Goal: Information Seeking & Learning: Learn about a topic

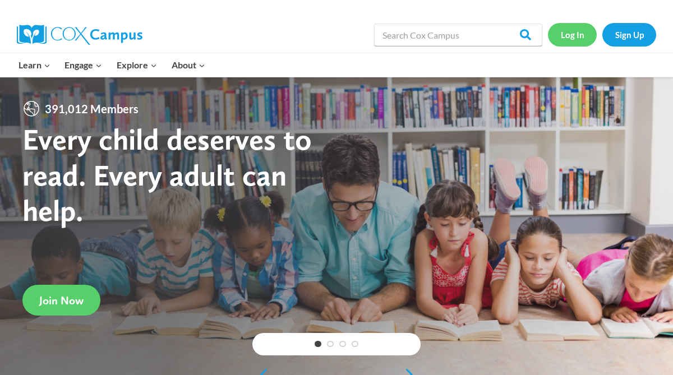
click at [573, 33] on link "Log In" at bounding box center [572, 34] width 49 height 23
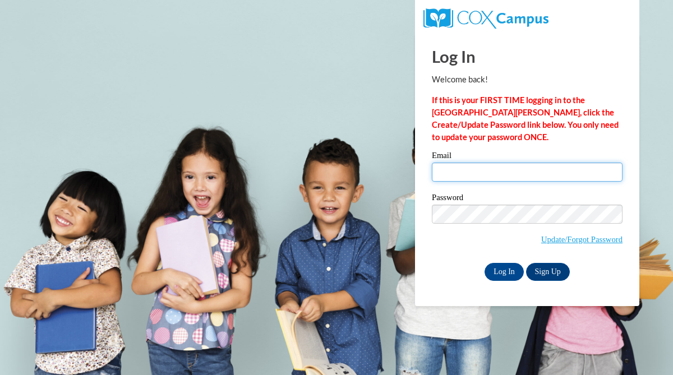
click at [474, 167] on input "Email" at bounding box center [527, 172] width 191 height 19
type input "jenangel1044@gmail.com"
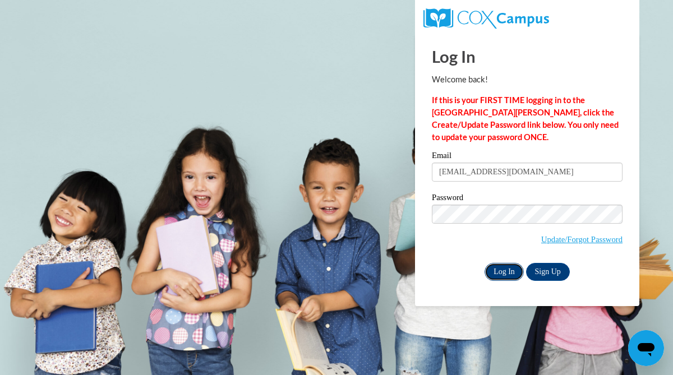
click at [495, 270] on input "Log In" at bounding box center [504, 272] width 39 height 18
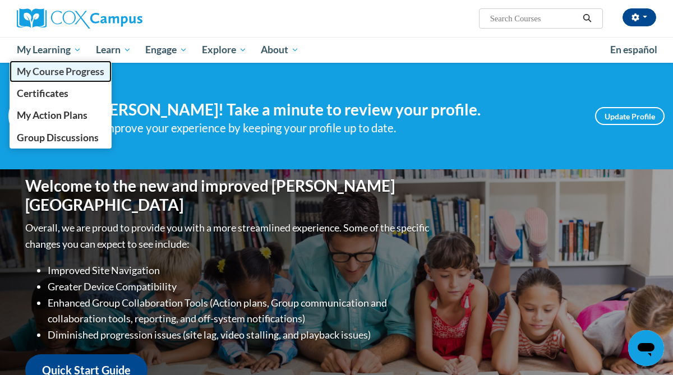
click at [58, 72] on span "My Course Progress" at bounding box center [61, 72] width 88 height 12
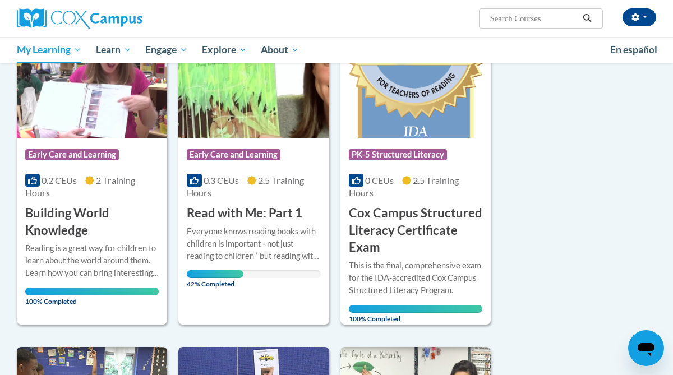
scroll to position [190, 0]
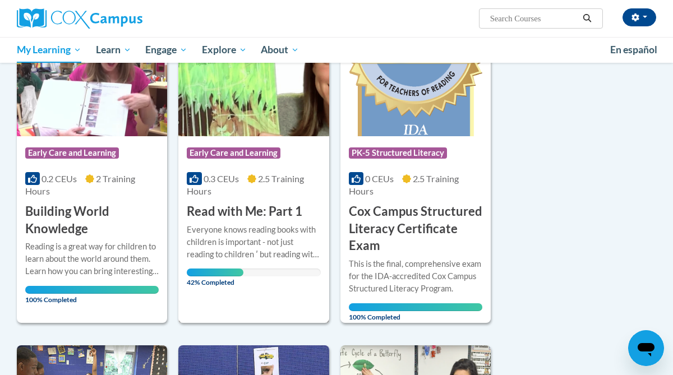
click at [245, 233] on div "Everyone knows reading books with children is important - not just reading to c…" at bounding box center [254, 242] width 134 height 37
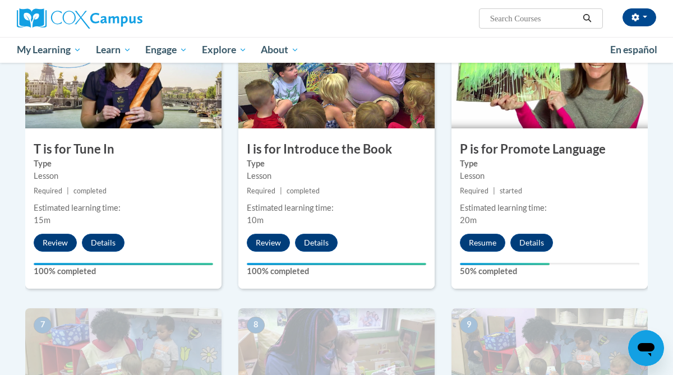
scroll to position [589, 0]
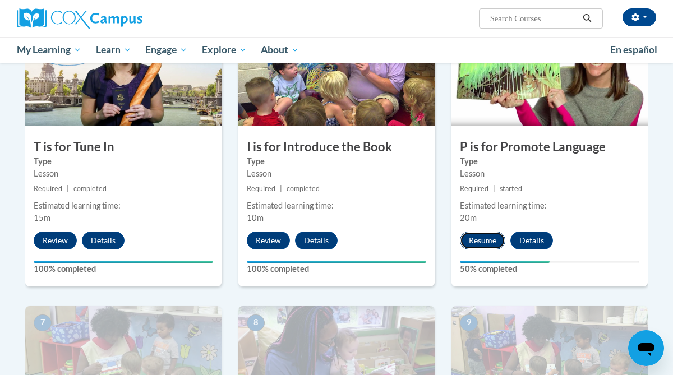
click at [480, 245] on button "Resume" at bounding box center [482, 241] width 45 height 18
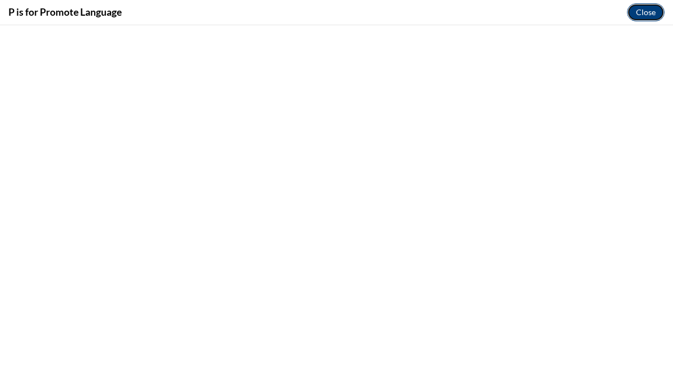
click at [645, 14] on button "Close" at bounding box center [646, 12] width 38 height 18
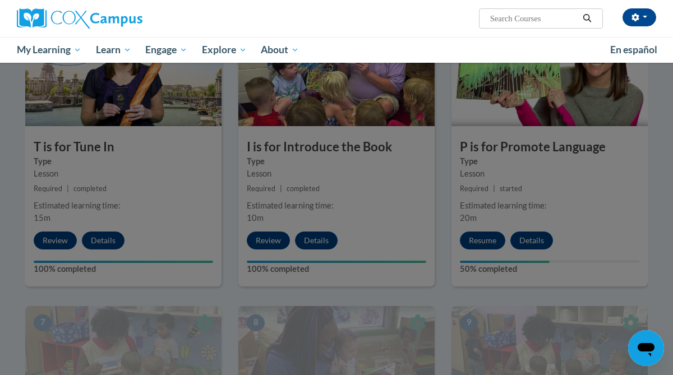
click at [482, 235] on div at bounding box center [336, 187] width 673 height 375
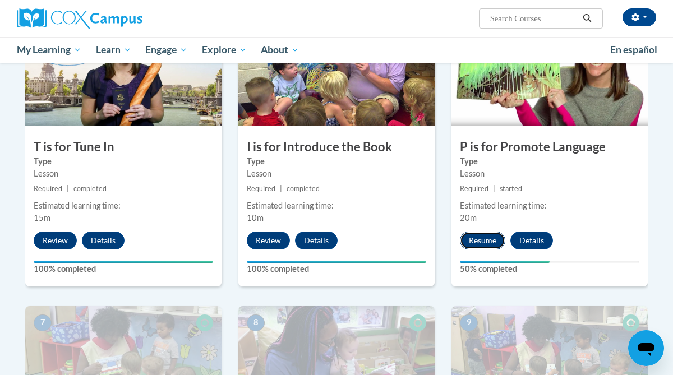
click at [491, 238] on button "Resume" at bounding box center [482, 241] width 45 height 18
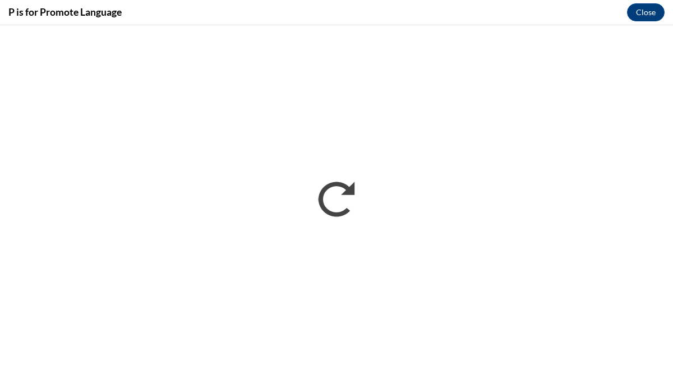
scroll to position [0, 0]
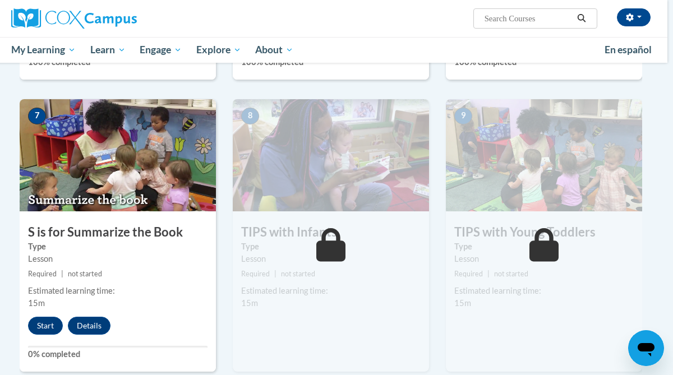
scroll to position [806, 6]
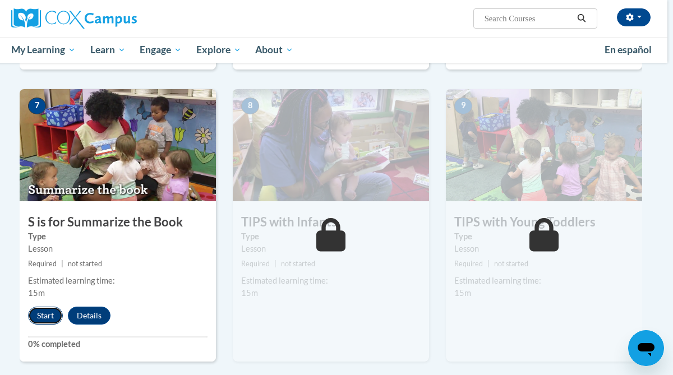
click at [43, 321] on button "Start" at bounding box center [45, 316] width 35 height 18
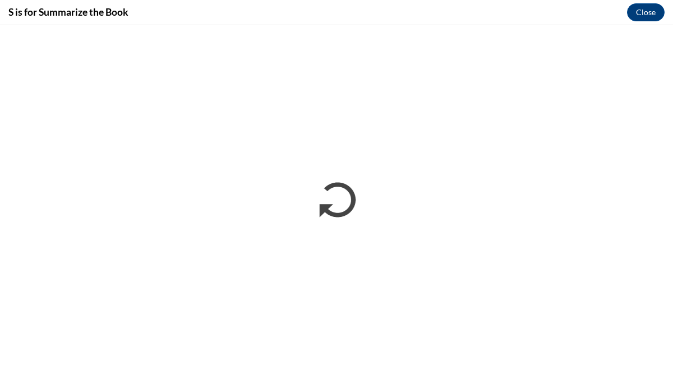
scroll to position [0, 0]
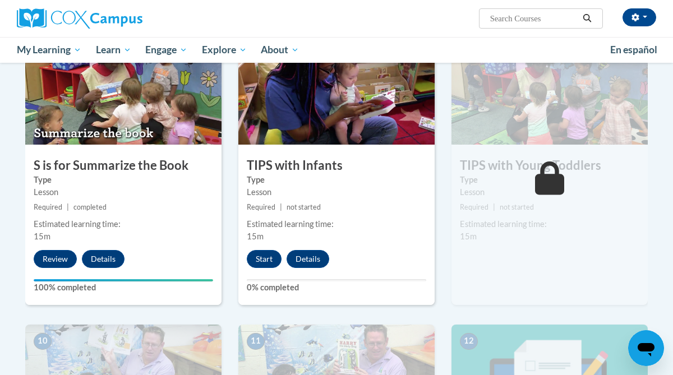
scroll to position [873, 0]
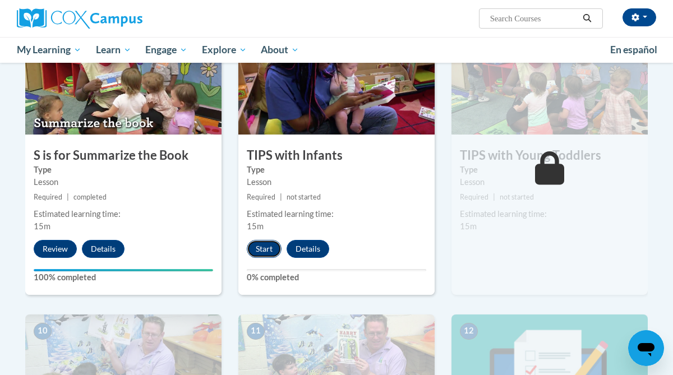
click at [265, 246] on button "Start" at bounding box center [264, 249] width 35 height 18
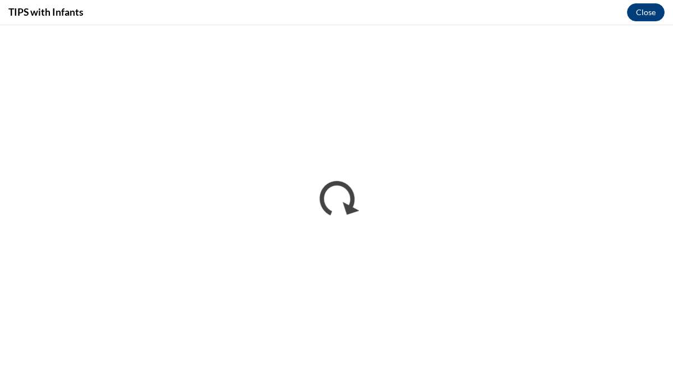
scroll to position [0, 0]
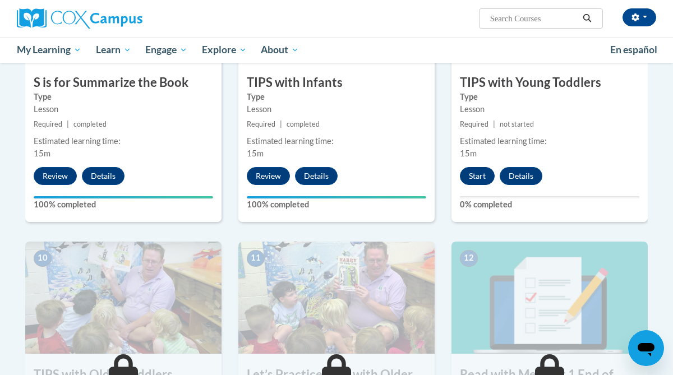
scroll to position [946, 1]
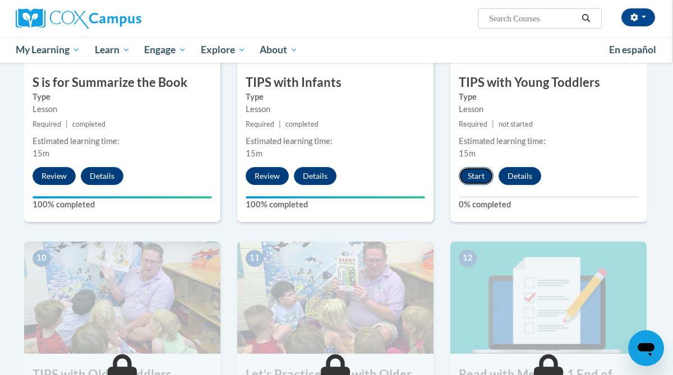
click at [480, 171] on button "Start" at bounding box center [476, 176] width 35 height 18
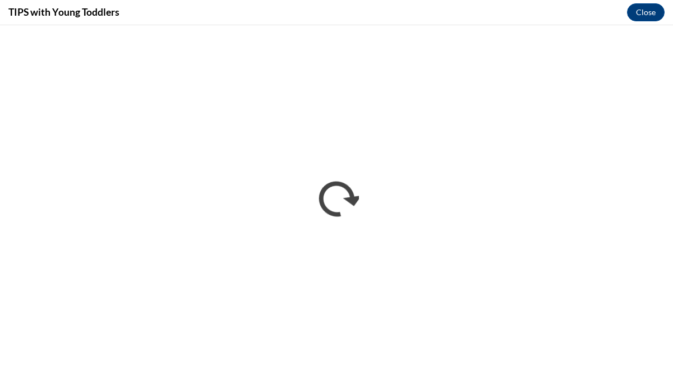
scroll to position [0, 0]
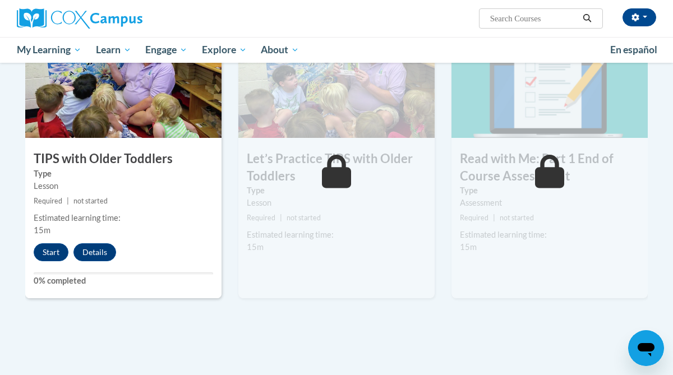
scroll to position [1165, 0]
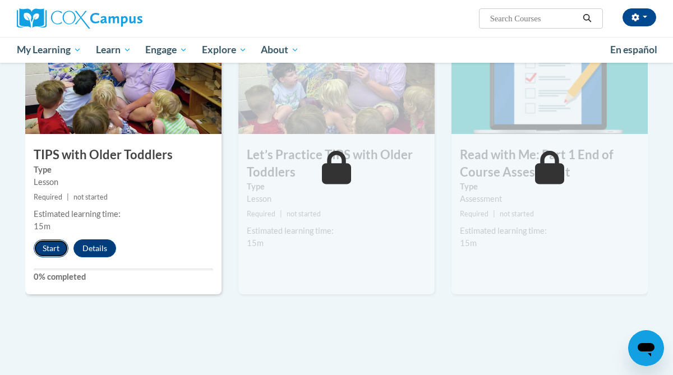
click at [42, 249] on button "Start" at bounding box center [51, 249] width 35 height 18
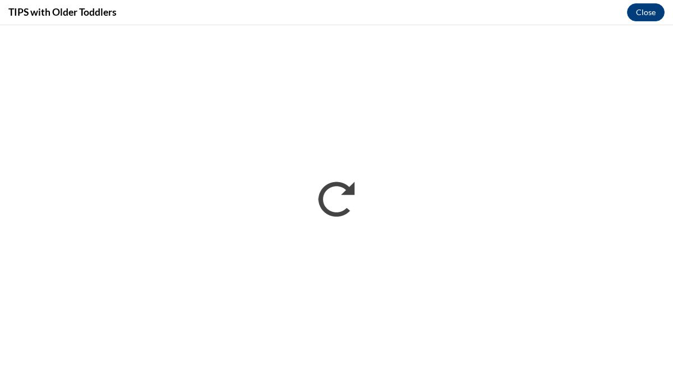
scroll to position [0, 0]
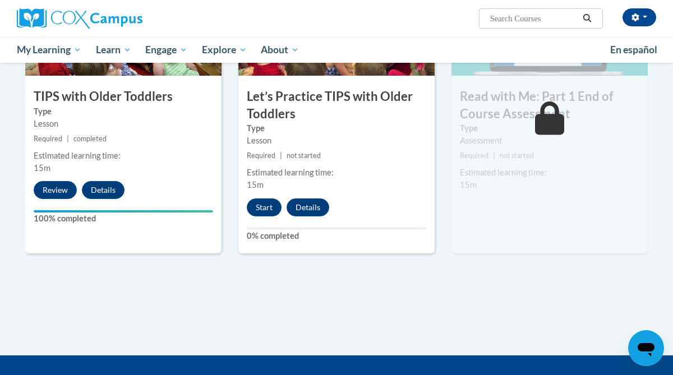
scroll to position [1215, 0]
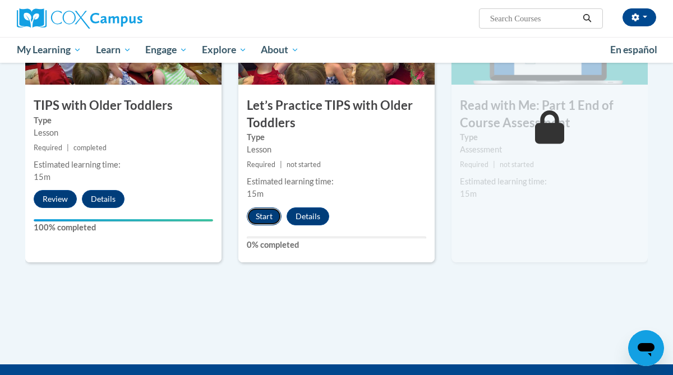
click at [259, 214] on button "Start" at bounding box center [264, 217] width 35 height 18
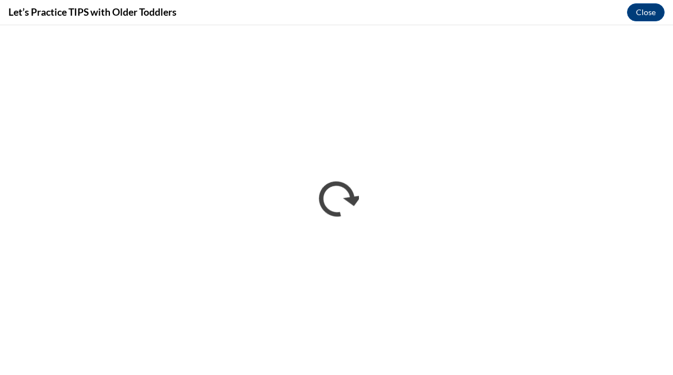
scroll to position [0, 0]
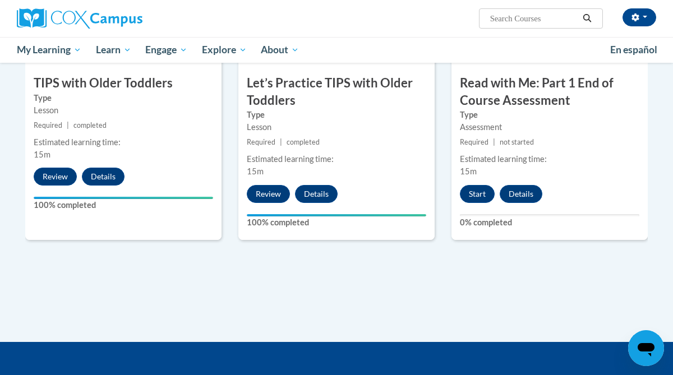
scroll to position [1240, 0]
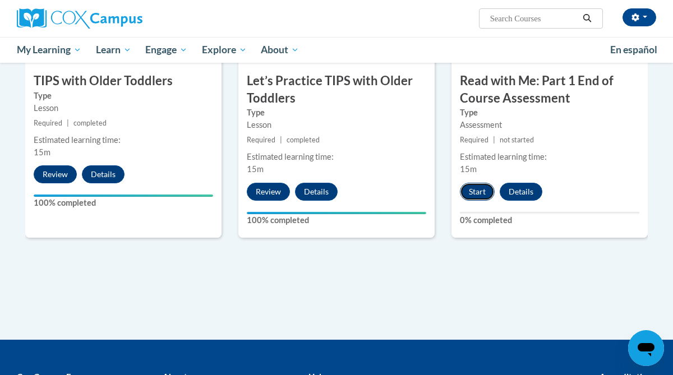
click at [469, 188] on button "Start" at bounding box center [477, 192] width 35 height 18
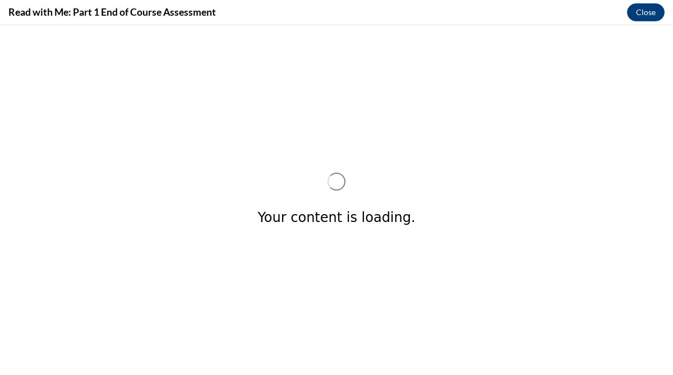
scroll to position [0, 0]
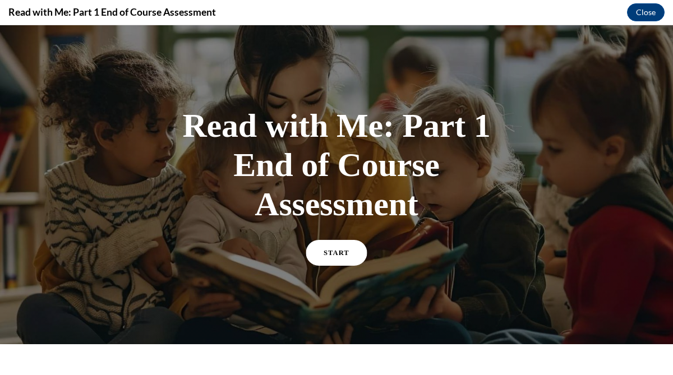
click at [348, 253] on link "START" at bounding box center [336, 253] width 61 height 26
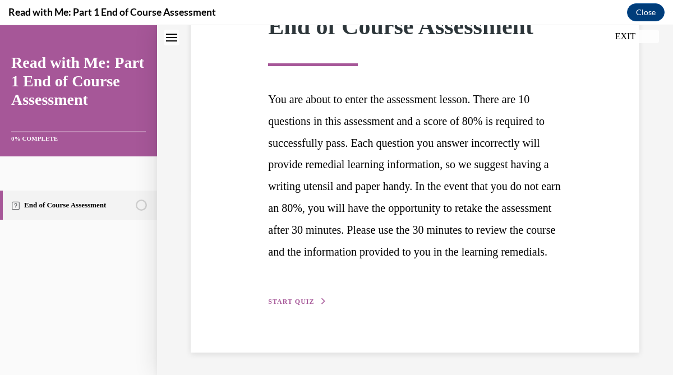
scroll to position [206, 0]
click at [281, 301] on span "START QUIZ" at bounding box center [291, 302] width 46 height 8
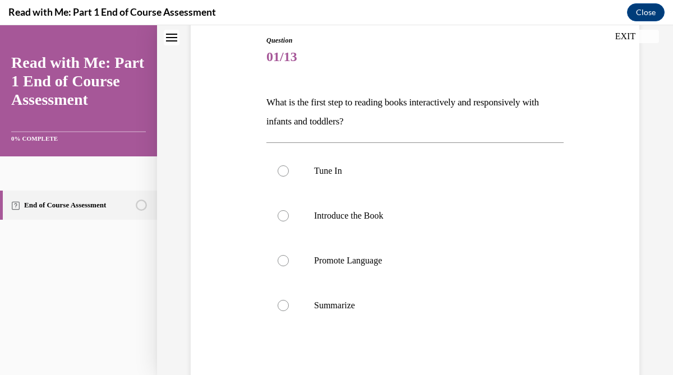
scroll to position [140, 0]
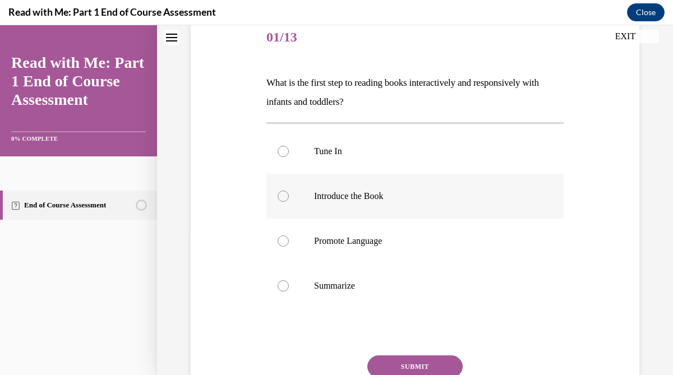
click at [445, 208] on label "Introduce the Book" at bounding box center [415, 196] width 297 height 45
click at [289, 202] on input "Introduce the Book" at bounding box center [283, 196] width 11 height 11
radio input "true"
click at [412, 366] on button "SUBMIT" at bounding box center [415, 367] width 95 height 22
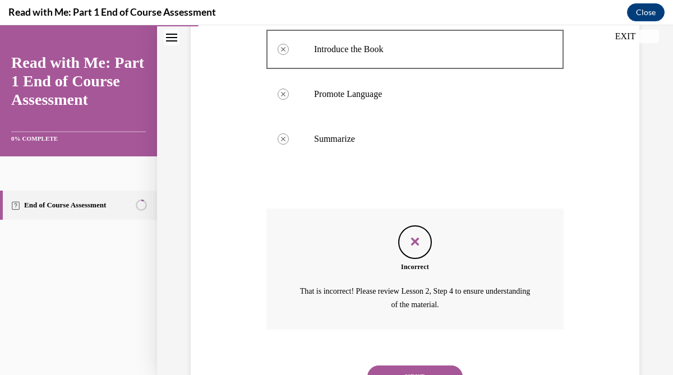
scroll to position [339, 0]
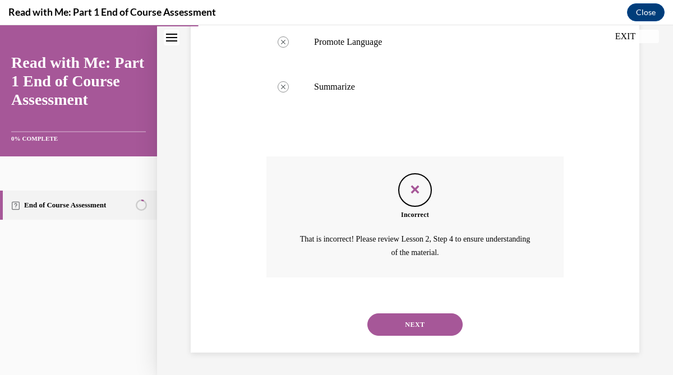
click at [412, 328] on button "NEXT" at bounding box center [415, 325] width 95 height 22
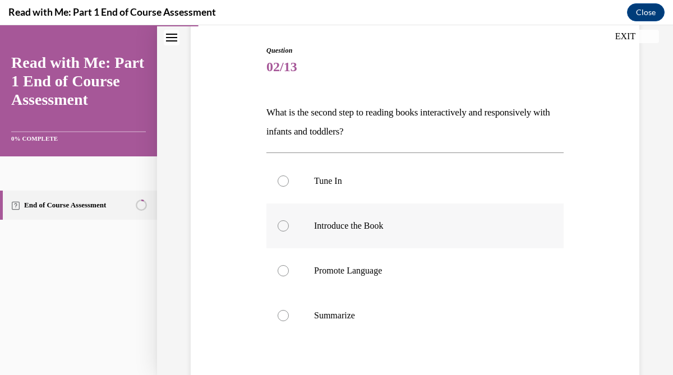
scroll to position [112, 0]
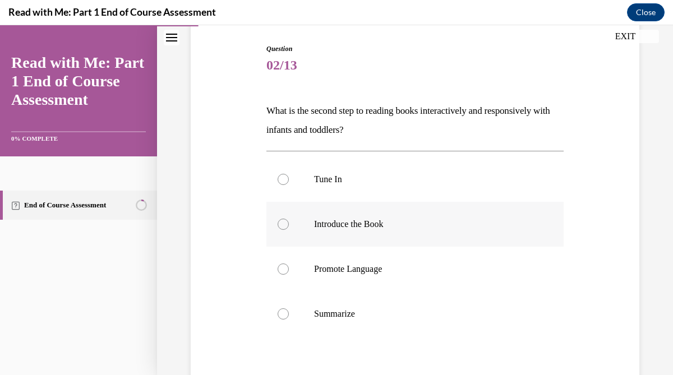
click at [392, 232] on label "Introduce the Book" at bounding box center [415, 224] width 297 height 45
click at [289, 230] on input "Introduce the Book" at bounding box center [283, 224] width 11 height 11
radio input "true"
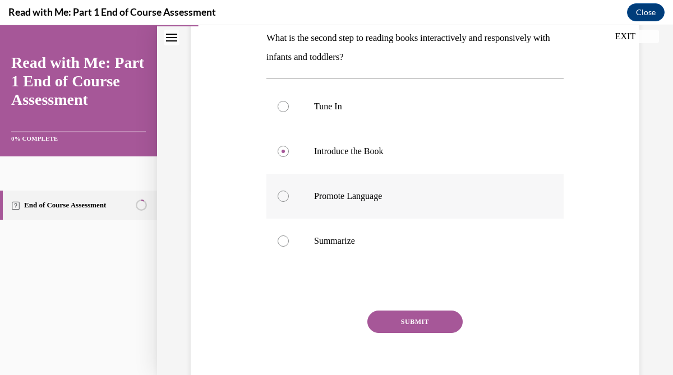
scroll to position [199, 0]
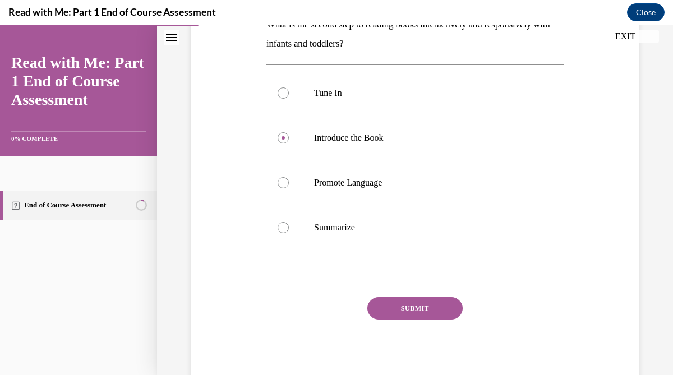
click at [413, 306] on button "SUBMIT" at bounding box center [415, 308] width 95 height 22
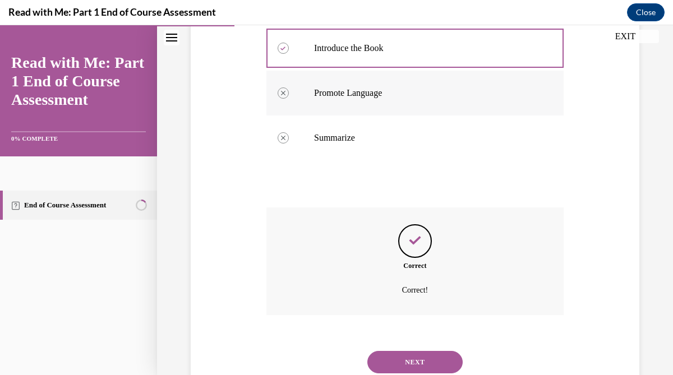
scroll to position [326, 0]
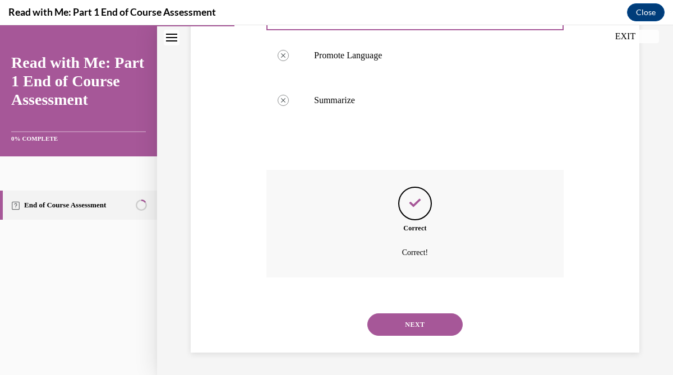
click at [405, 325] on button "NEXT" at bounding box center [415, 325] width 95 height 22
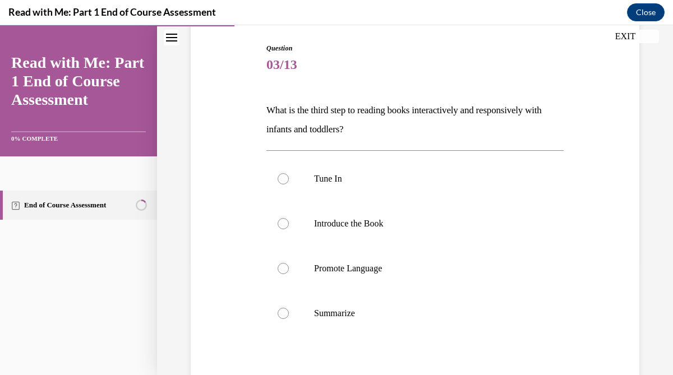
scroll to position [113, 0]
click at [389, 278] on label "Promote Language" at bounding box center [415, 268] width 297 height 45
click at [289, 274] on input "Promote Language" at bounding box center [283, 268] width 11 height 11
radio input "true"
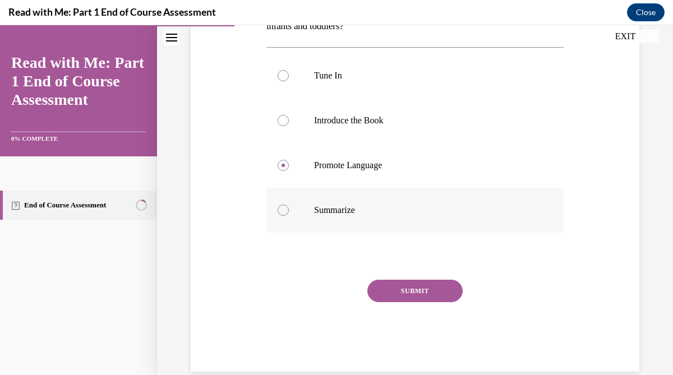
scroll to position [235, 0]
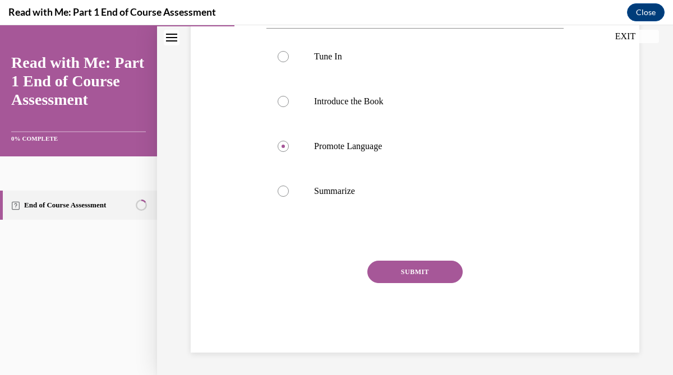
click at [439, 272] on button "SUBMIT" at bounding box center [415, 272] width 95 height 22
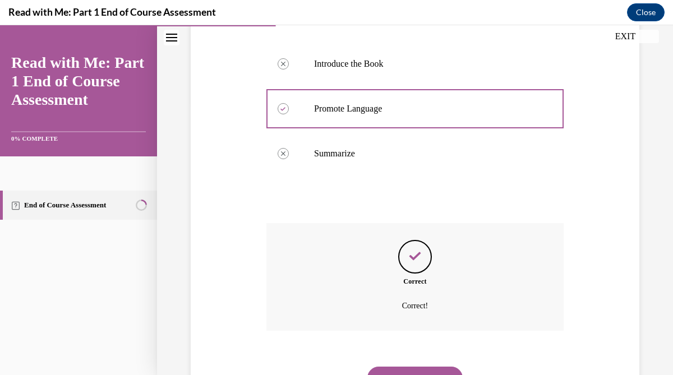
scroll to position [326, 0]
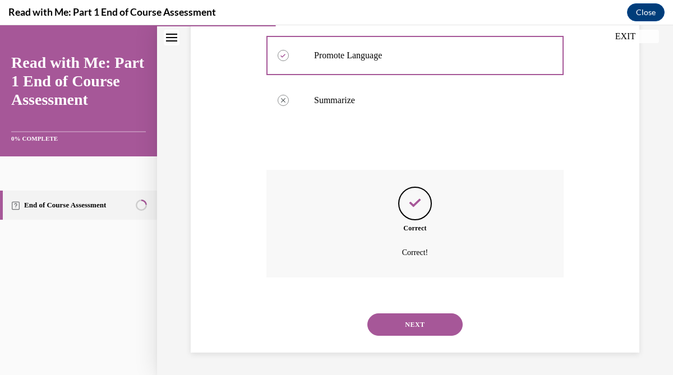
click at [416, 329] on button "NEXT" at bounding box center [415, 325] width 95 height 22
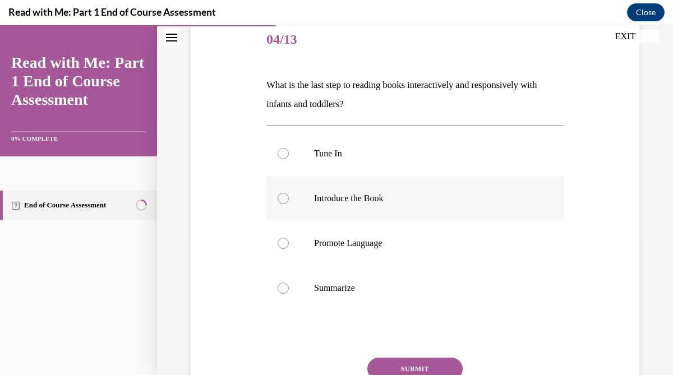
scroll to position [140, 0]
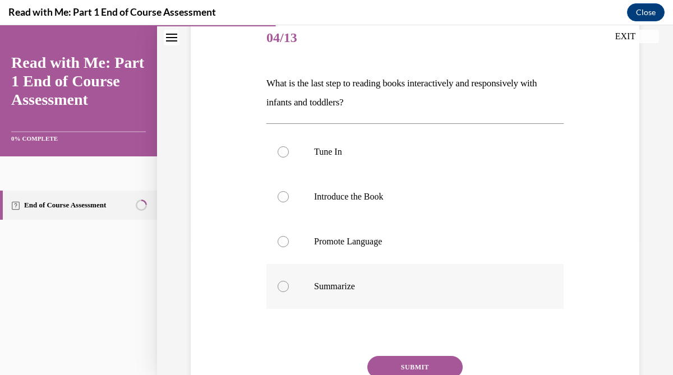
click at [410, 300] on label "Summarize" at bounding box center [415, 286] width 297 height 45
click at [289, 292] on input "Summarize" at bounding box center [283, 286] width 11 height 11
radio input "true"
click at [411, 368] on button "SUBMIT" at bounding box center [415, 367] width 95 height 22
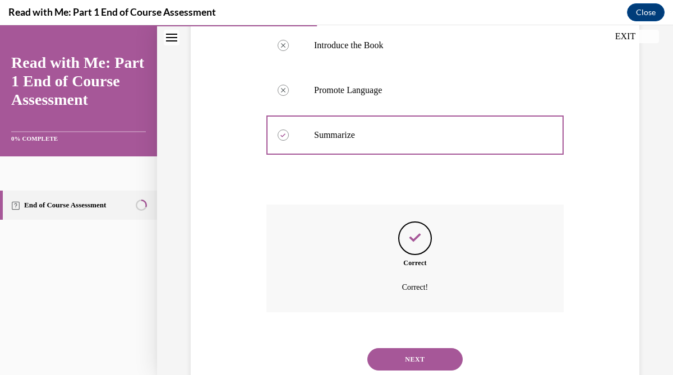
scroll to position [326, 0]
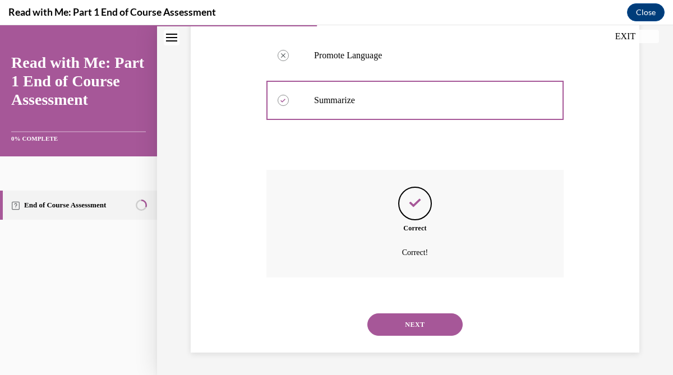
click at [429, 319] on button "NEXT" at bounding box center [415, 325] width 95 height 22
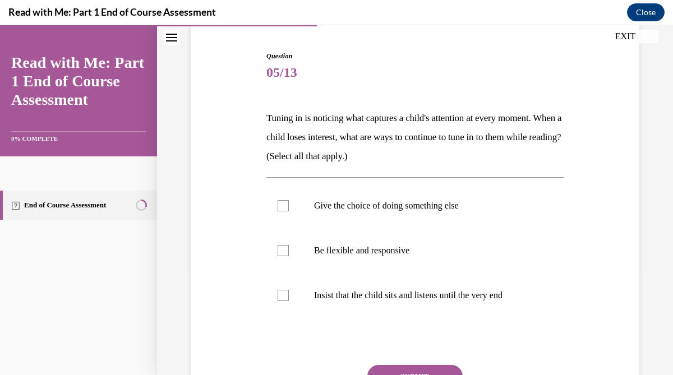
scroll to position [106, 0]
click at [391, 250] on p "Be flexible and responsive" at bounding box center [425, 249] width 222 height 11
click at [289, 250] on input "Be flexible and responsive" at bounding box center [283, 249] width 11 height 11
checkbox input "true"
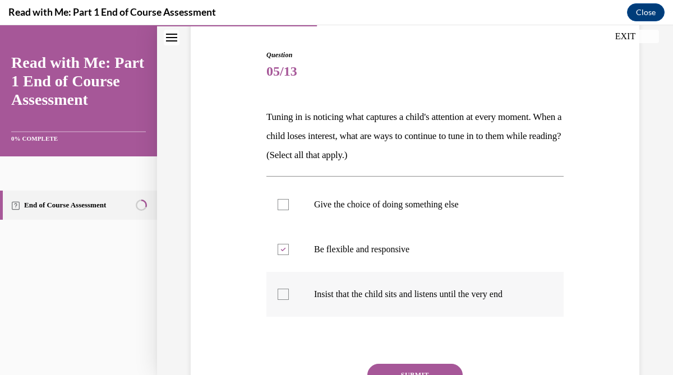
click at [380, 287] on label "Insist that the child sits and listens until the very end" at bounding box center [415, 294] width 297 height 45
click at [289, 289] on input "Insist that the child sits and listens until the very end" at bounding box center [283, 294] width 11 height 11
checkbox input "true"
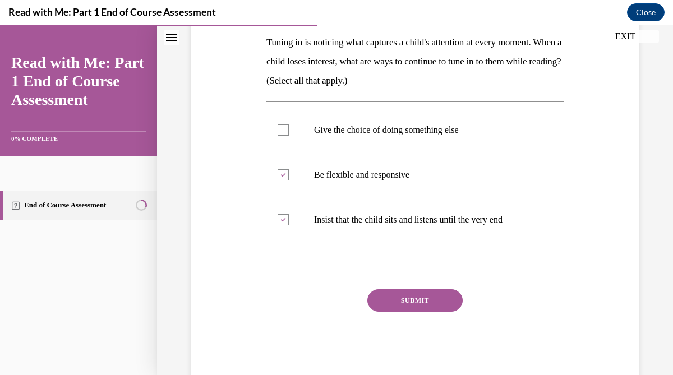
click at [394, 298] on button "SUBMIT" at bounding box center [415, 301] width 95 height 22
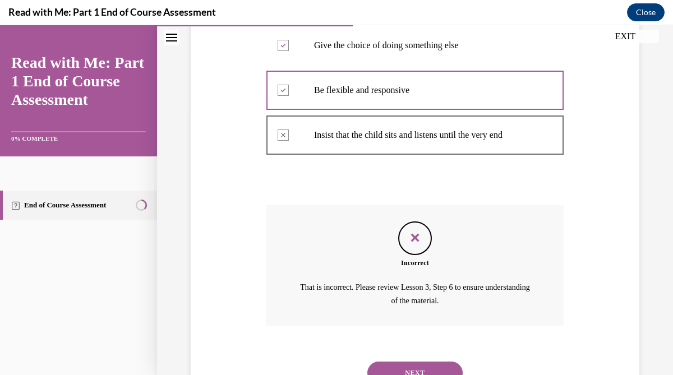
scroll to position [314, 0]
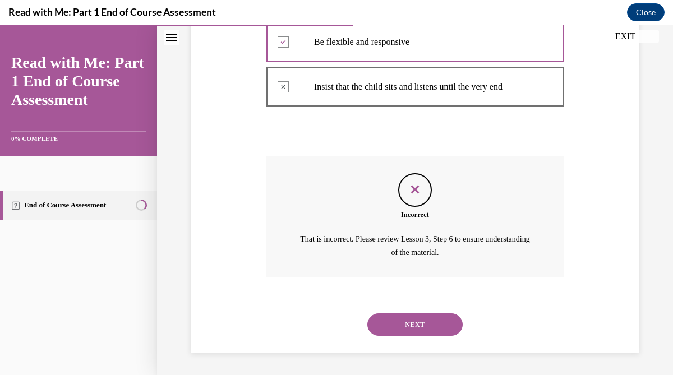
click at [394, 320] on button "NEXT" at bounding box center [415, 325] width 95 height 22
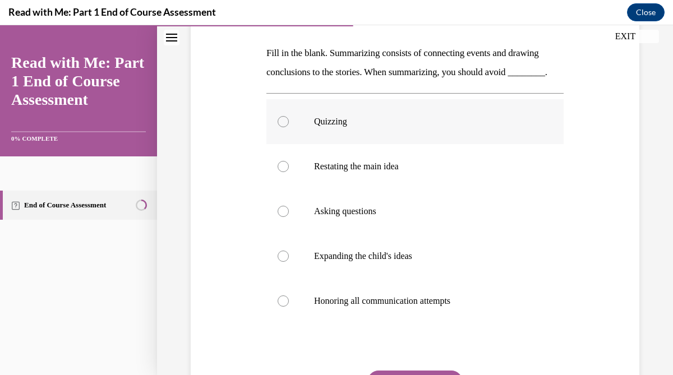
scroll to position [171, 0]
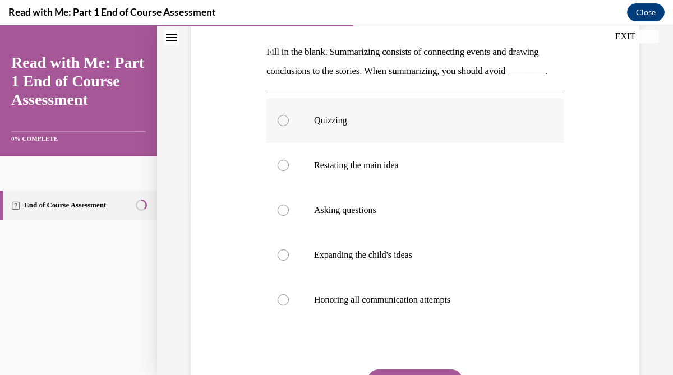
click at [362, 143] on label "Quizzing" at bounding box center [415, 120] width 297 height 45
click at [289, 126] on input "Quizzing" at bounding box center [283, 120] width 11 height 11
radio input "true"
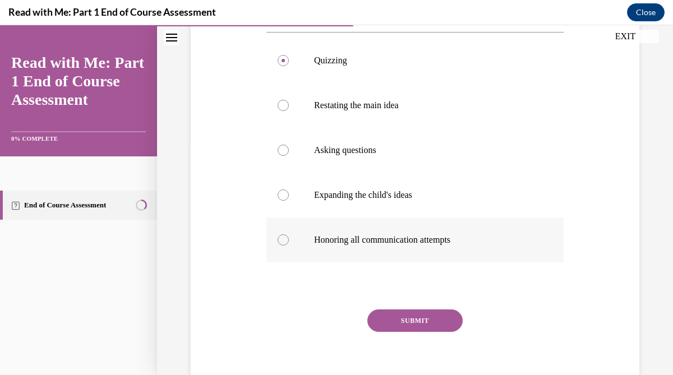
scroll to position [237, 0]
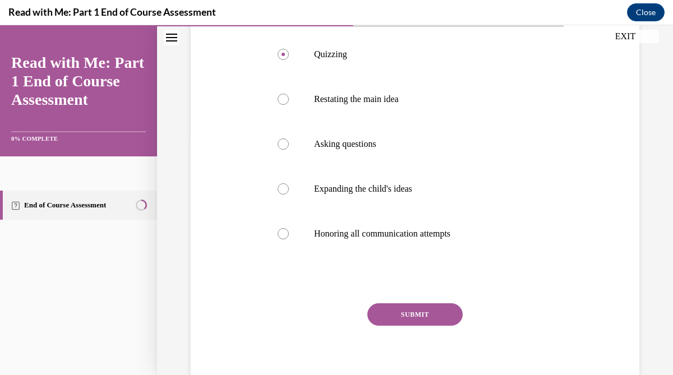
click at [410, 326] on button "SUBMIT" at bounding box center [415, 315] width 95 height 22
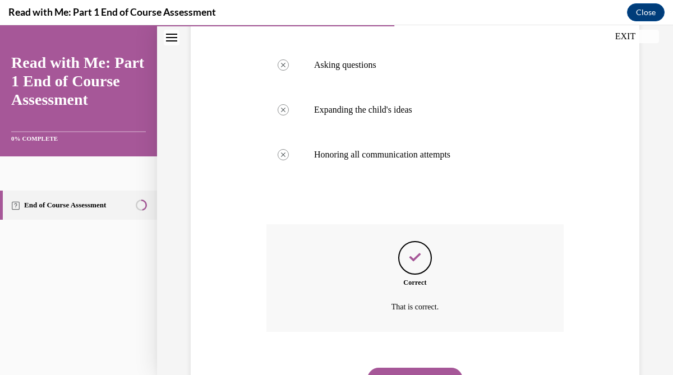
scroll to position [390, 0]
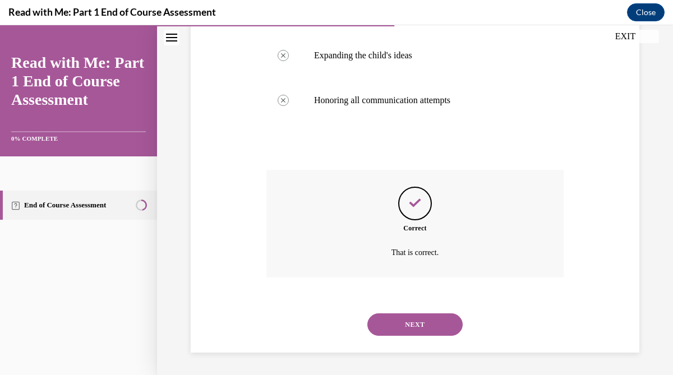
click at [426, 329] on button "NEXT" at bounding box center [415, 325] width 95 height 22
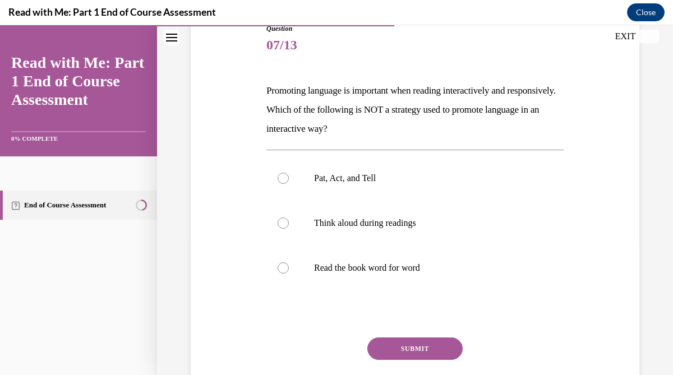
scroll to position [133, 0]
click at [540, 266] on label "Read the book word for word" at bounding box center [415, 267] width 297 height 45
click at [289, 266] on input "Read the book word for word" at bounding box center [283, 267] width 11 height 11
radio input "true"
click at [439, 350] on button "SUBMIT" at bounding box center [415, 348] width 95 height 22
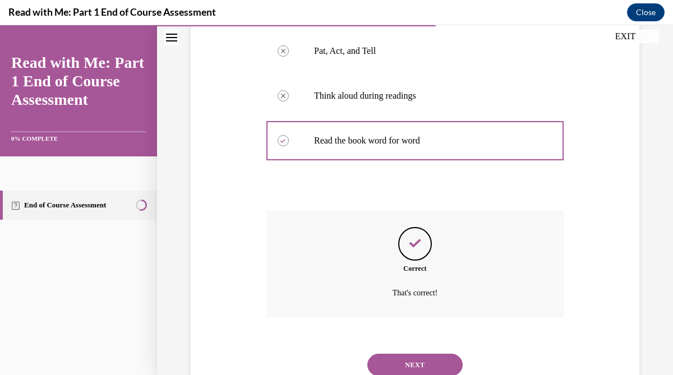
scroll to position [300, 0]
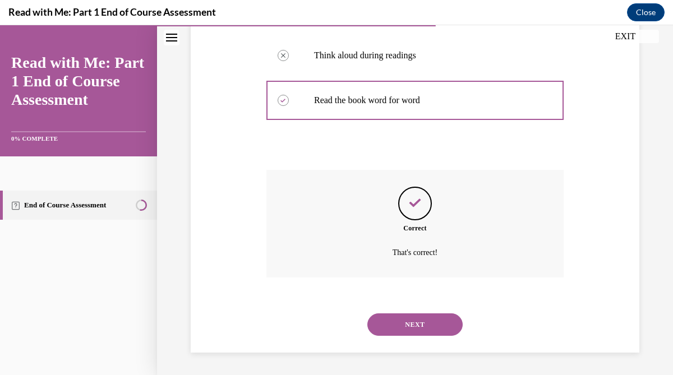
click at [399, 328] on button "NEXT" at bounding box center [415, 325] width 95 height 22
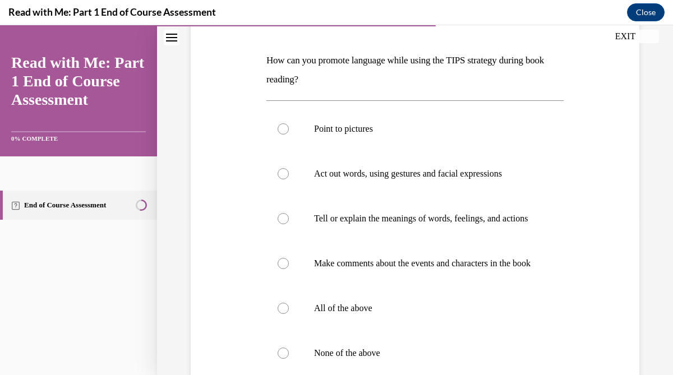
scroll to position [163, 0]
click at [399, 314] on p "All of the above" at bounding box center [425, 307] width 222 height 11
click at [289, 314] on input "All of the above" at bounding box center [283, 307] width 11 height 11
radio input "true"
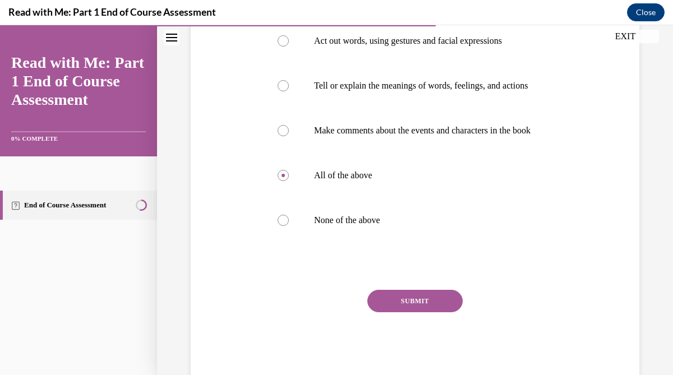
click at [401, 313] on button "SUBMIT" at bounding box center [415, 301] width 95 height 22
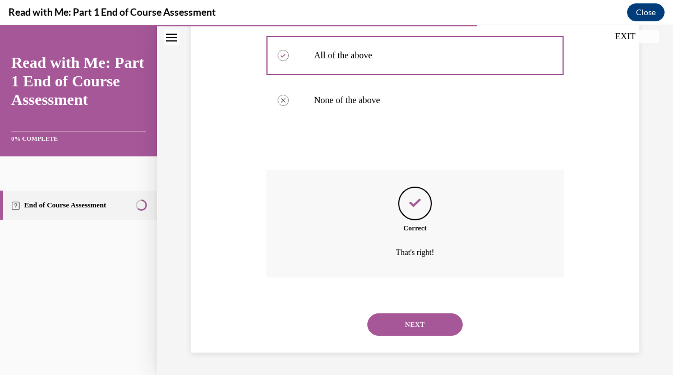
scroll to position [438, 0]
click at [405, 331] on button "NEXT" at bounding box center [415, 325] width 95 height 22
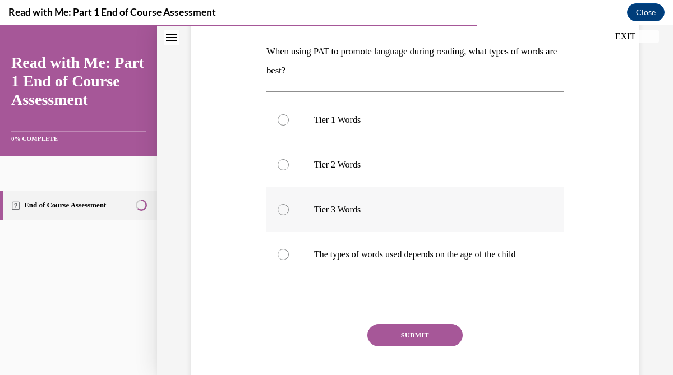
scroll to position [172, 0]
click at [384, 260] on p "The types of words used depends on the age of the child" at bounding box center [425, 254] width 222 height 11
click at [289, 260] on input "The types of words used depends on the age of the child" at bounding box center [283, 254] width 11 height 11
radio input "true"
click at [405, 343] on button "SUBMIT" at bounding box center [415, 335] width 95 height 22
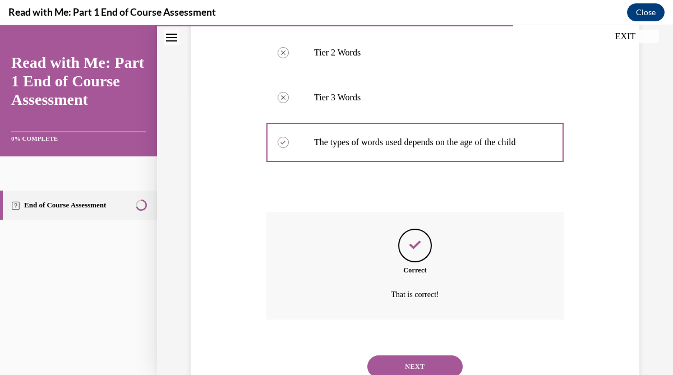
scroll to position [337, 0]
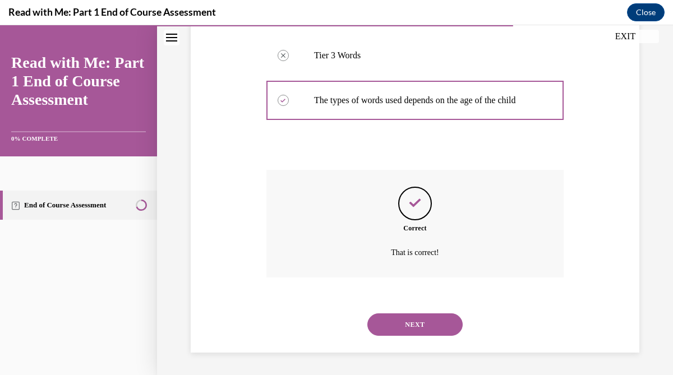
click at [424, 317] on button "NEXT" at bounding box center [415, 325] width 95 height 22
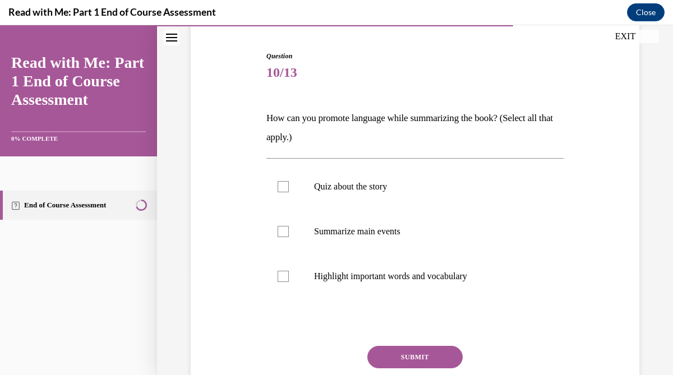
scroll to position [104, 0]
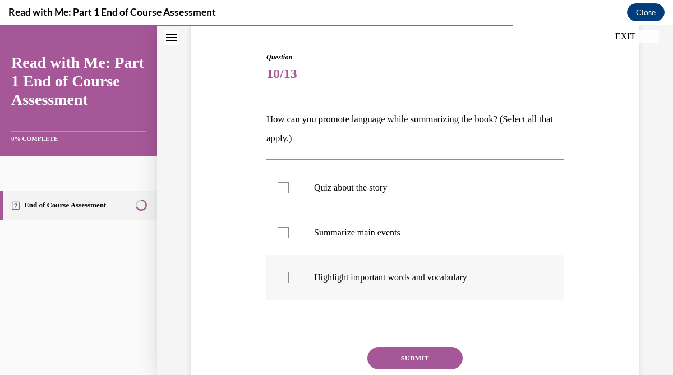
click at [402, 279] on p "Highlight important words and vocabulary" at bounding box center [425, 277] width 222 height 11
click at [289, 279] on input "Highlight important words and vocabulary" at bounding box center [283, 277] width 11 height 11
checkbox input "true"
click at [395, 235] on p "Summarize main events" at bounding box center [425, 232] width 222 height 11
click at [289, 235] on input "Summarize main events" at bounding box center [283, 232] width 11 height 11
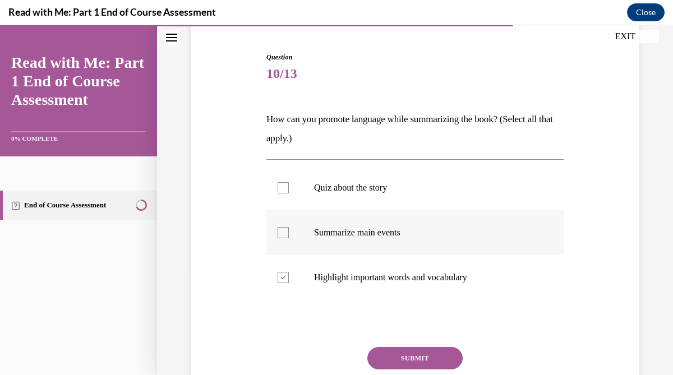
checkbox input "true"
click at [414, 357] on button "SUBMIT" at bounding box center [415, 358] width 95 height 22
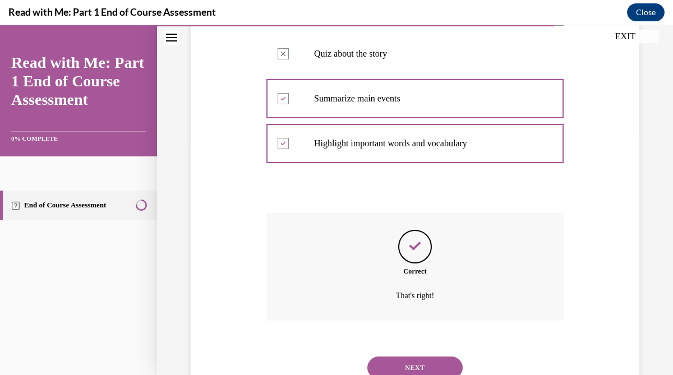
scroll to position [281, 0]
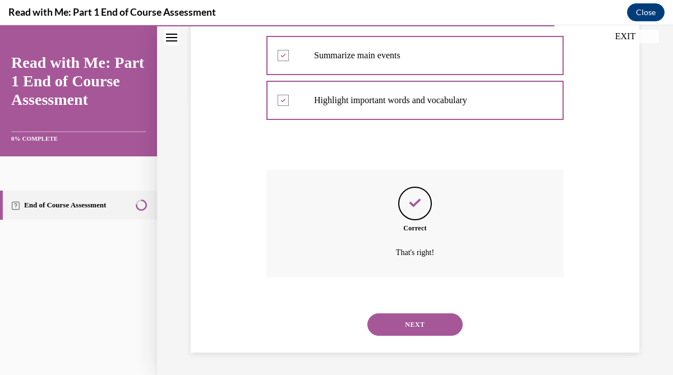
click at [427, 327] on button "NEXT" at bounding box center [415, 325] width 95 height 22
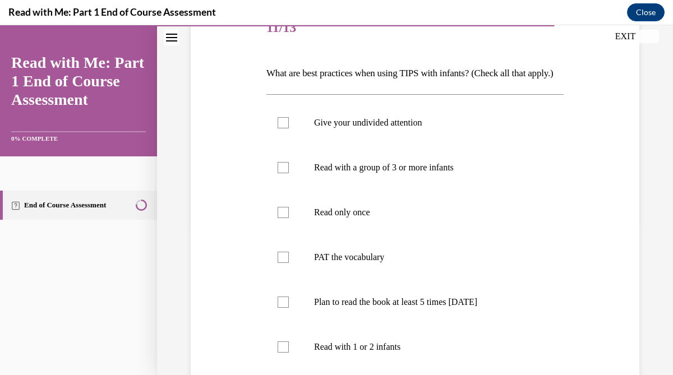
scroll to position [159, 0]
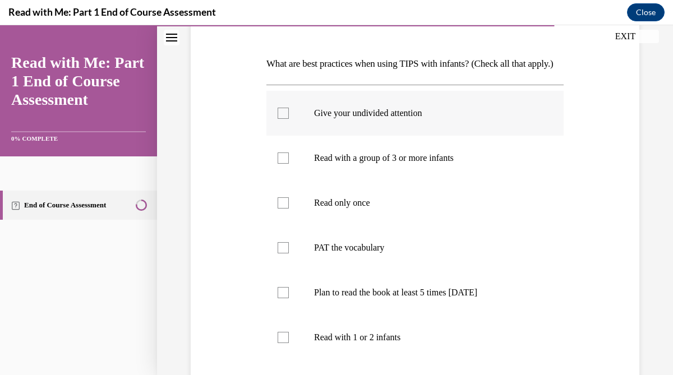
click at [436, 136] on label "Give your undivided attention" at bounding box center [415, 113] width 297 height 45
click at [289, 119] on input "Give your undivided attention" at bounding box center [283, 113] width 11 height 11
checkbox input "true"
click at [397, 254] on p "PAT the vocabulary" at bounding box center [425, 247] width 222 height 11
click at [289, 254] on input "PAT the vocabulary" at bounding box center [283, 247] width 11 height 11
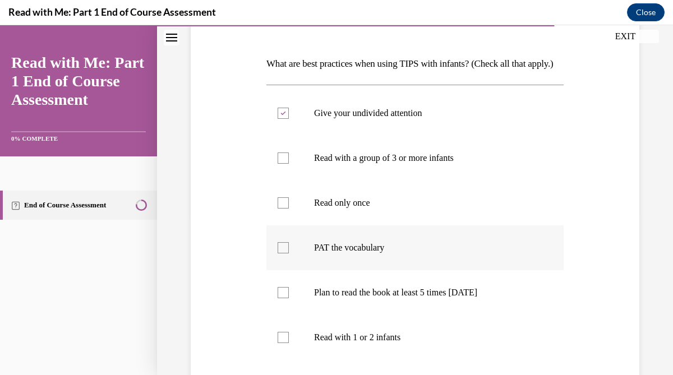
checkbox input "true"
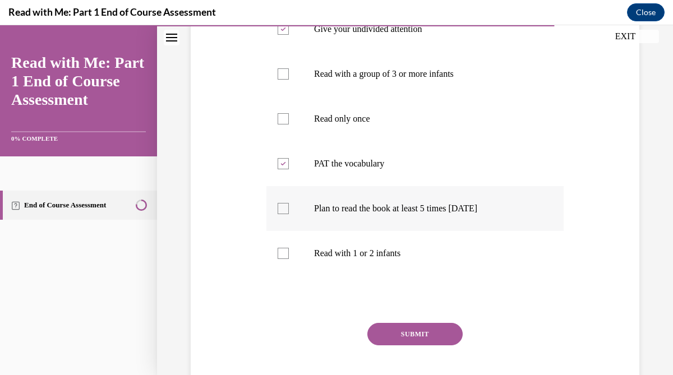
scroll to position [244, 0]
click at [406, 259] on p "Read with 1 or 2 infants" at bounding box center [425, 252] width 222 height 11
click at [289, 259] on input "Read with 1 or 2 infants" at bounding box center [283, 252] width 11 height 11
checkbox input "true"
click at [417, 345] on button "SUBMIT" at bounding box center [415, 334] width 95 height 22
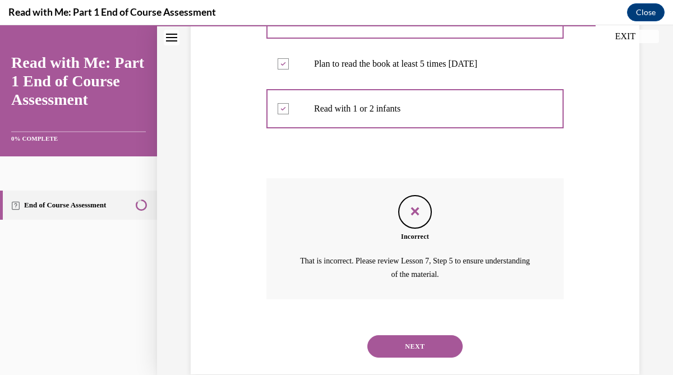
scroll to position [429, 0]
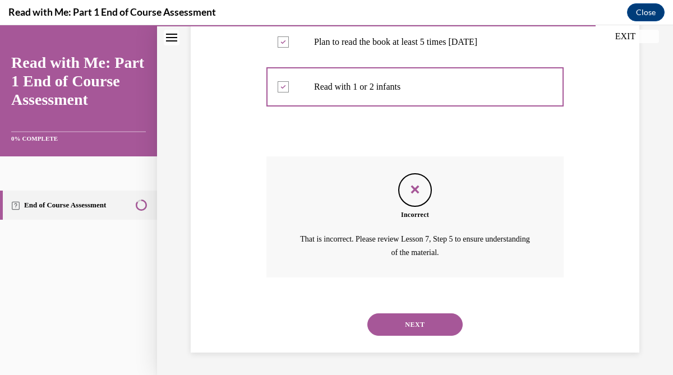
click at [396, 329] on button "NEXT" at bounding box center [415, 325] width 95 height 22
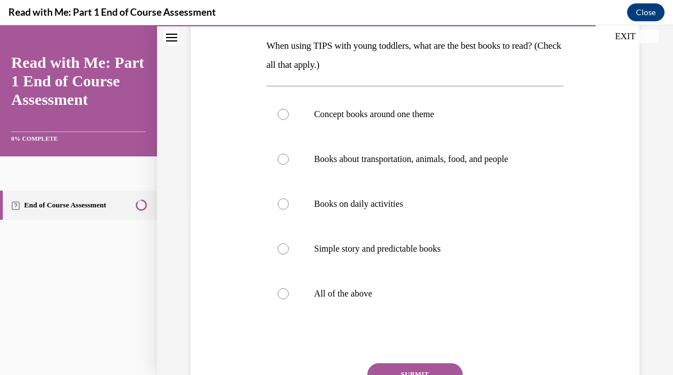
scroll to position [180, 0]
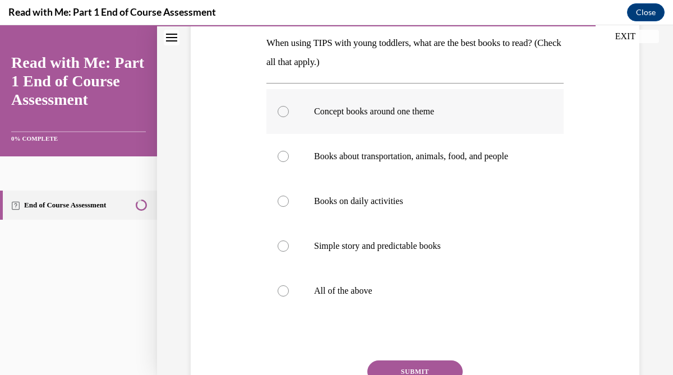
click at [437, 114] on p "Concept books around one theme" at bounding box center [425, 111] width 222 height 11
click at [289, 114] on input "Concept books around one theme" at bounding box center [283, 111] width 11 height 11
radio input "true"
click at [438, 148] on label "Books about transportation, animals, food, and people" at bounding box center [415, 156] width 297 height 45
click at [289, 151] on input "Books about transportation, animals, food, and people" at bounding box center [283, 156] width 11 height 11
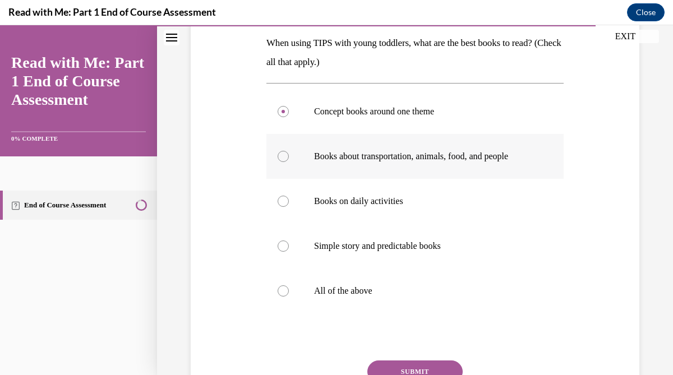
radio input "true"
click at [391, 204] on p "Books on daily activities" at bounding box center [425, 201] width 222 height 11
click at [289, 204] on input "Books on daily activities" at bounding box center [283, 201] width 11 height 11
radio input "true"
click at [344, 289] on p "All of the above" at bounding box center [425, 291] width 222 height 11
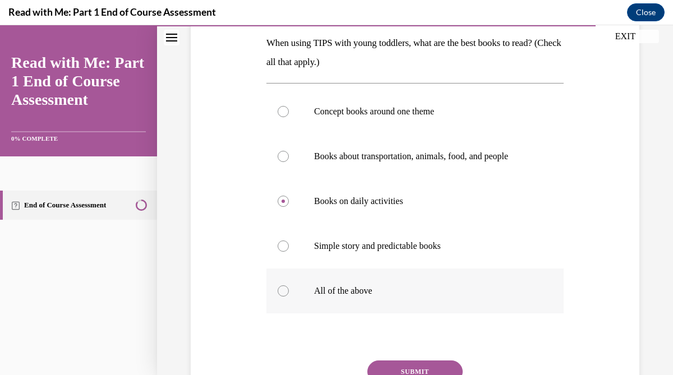
click at [289, 289] on input "All of the above" at bounding box center [283, 291] width 11 height 11
radio input "true"
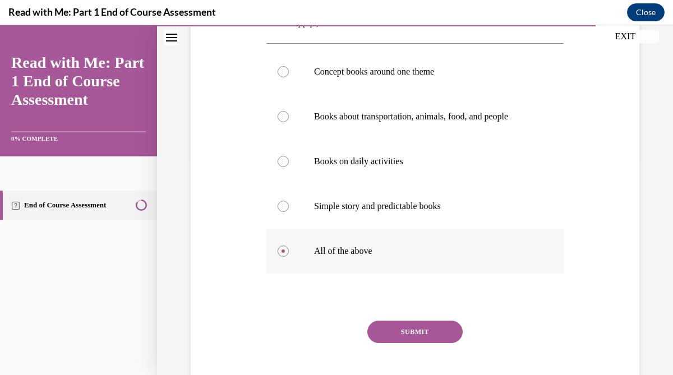
scroll to position [221, 0]
click at [434, 326] on button "SUBMIT" at bounding box center [415, 331] width 95 height 22
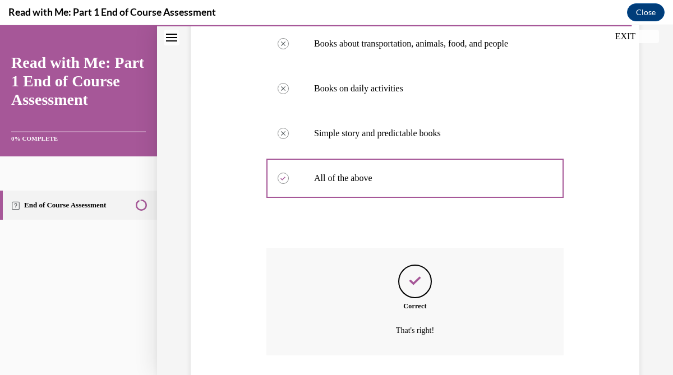
scroll to position [371, 0]
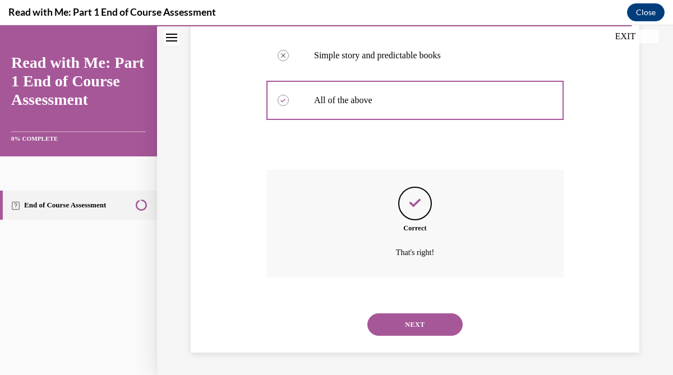
click at [416, 319] on button "NEXT" at bounding box center [415, 325] width 95 height 22
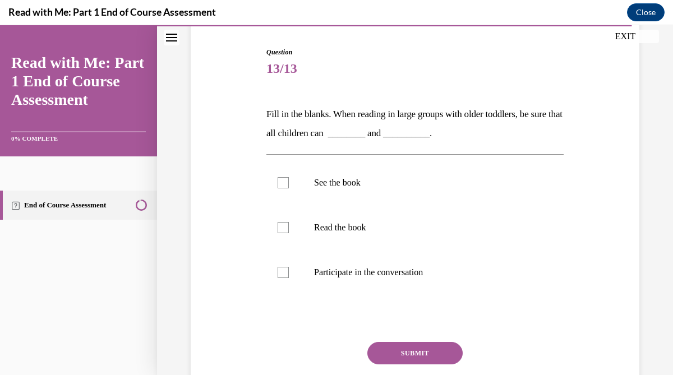
scroll to position [109, 0]
click at [337, 179] on p "See the book" at bounding box center [425, 182] width 222 height 11
click at [289, 179] on input "See the book" at bounding box center [283, 182] width 11 height 11
checkbox input "true"
click at [345, 283] on label "Participate in the conversation" at bounding box center [415, 272] width 297 height 45
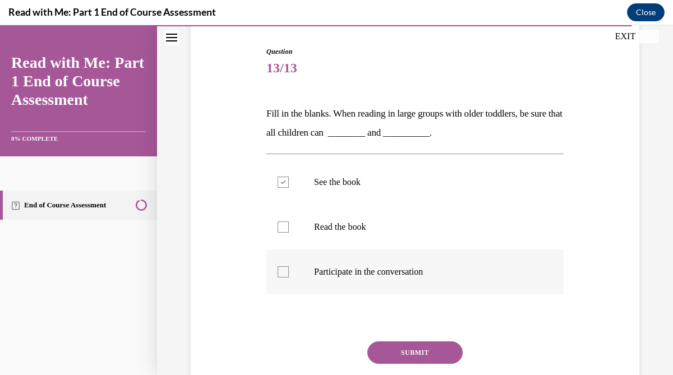
click at [289, 278] on input "Participate in the conversation" at bounding box center [283, 272] width 11 height 11
checkbox input "true"
click at [393, 351] on button "SUBMIT" at bounding box center [415, 353] width 95 height 22
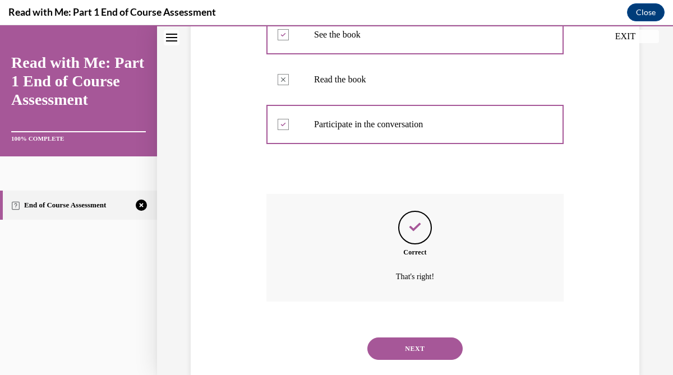
scroll to position [281, 0]
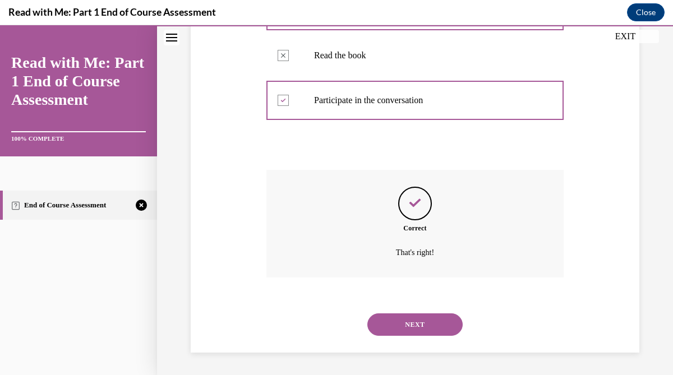
click at [420, 320] on button "NEXT" at bounding box center [415, 325] width 95 height 22
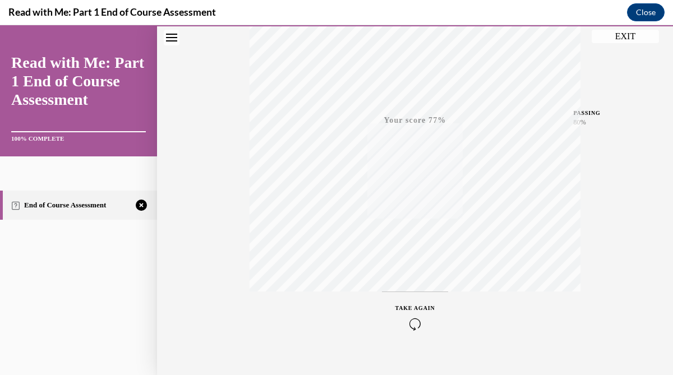
scroll to position [225, 0]
click at [411, 299] on div "TAKE AGAIN" at bounding box center [416, 300] width 40 height 26
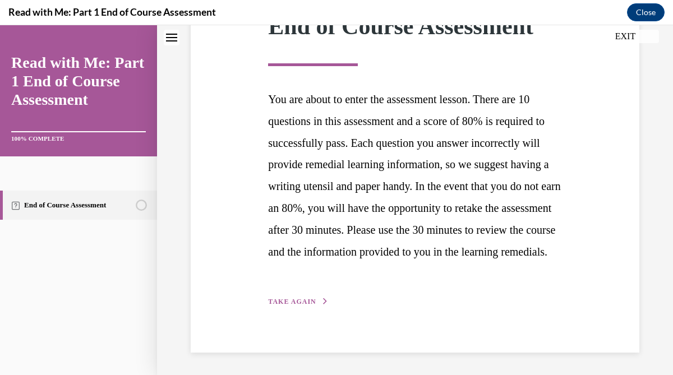
scroll to position [206, 0]
click at [284, 300] on span "TAKE AGAIN" at bounding box center [292, 302] width 48 height 8
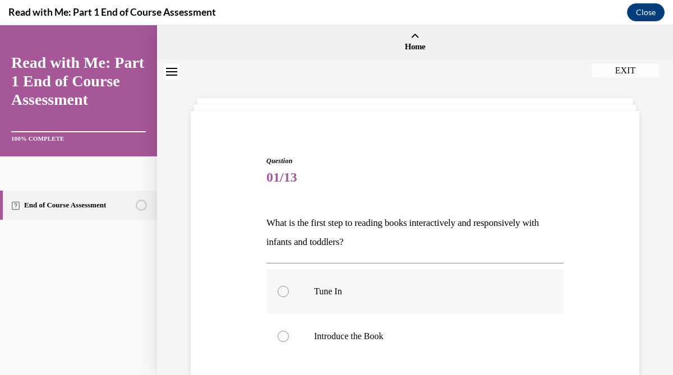
click at [292, 288] on label "Tune In" at bounding box center [415, 291] width 297 height 45
click at [289, 288] on input "Tune In" at bounding box center [283, 291] width 11 height 11
radio input "true"
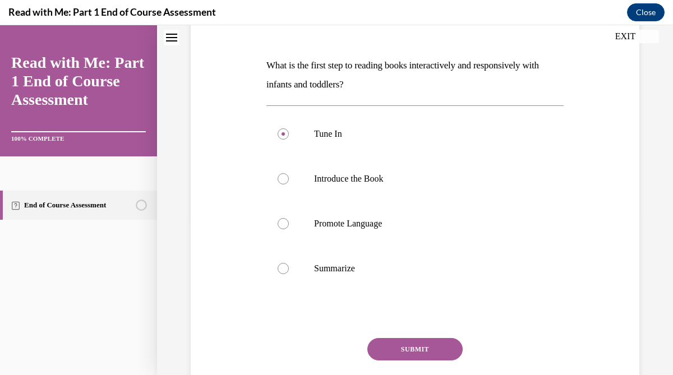
scroll to position [235, 0]
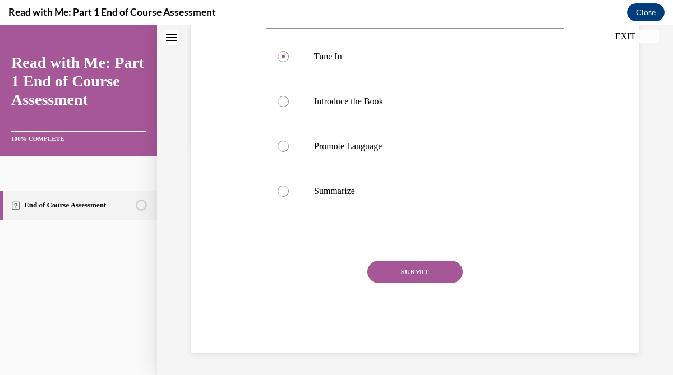
click at [452, 273] on button "SUBMIT" at bounding box center [415, 272] width 95 height 22
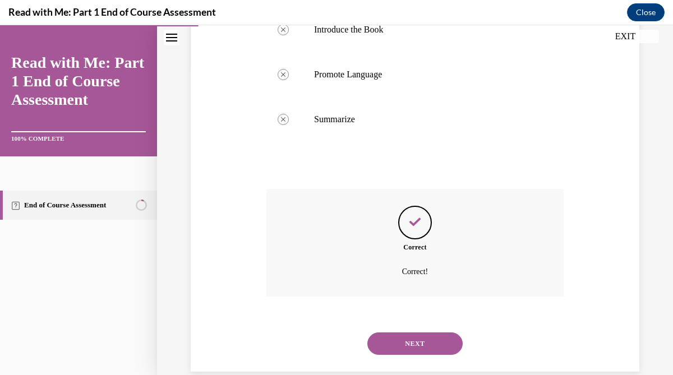
scroll to position [326, 0]
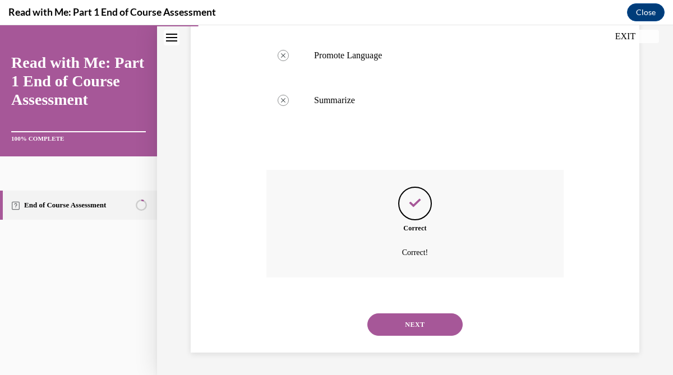
click at [420, 319] on button "NEXT" at bounding box center [415, 325] width 95 height 22
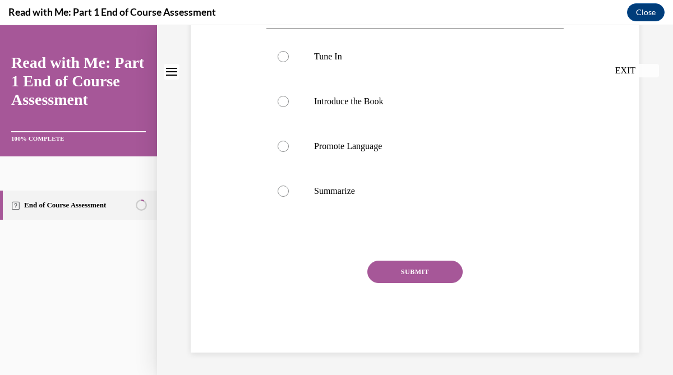
scroll to position [0, 0]
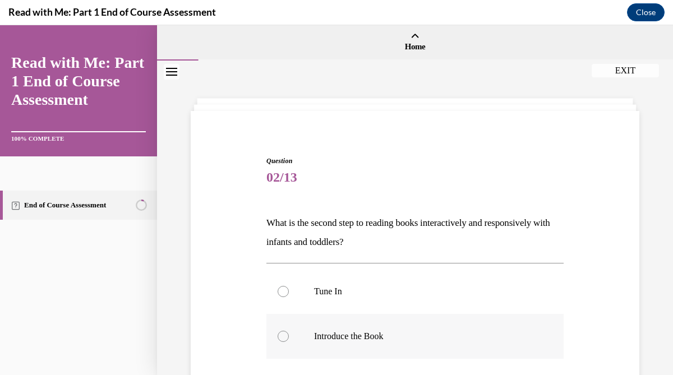
click at [401, 331] on p "Introduce the Book" at bounding box center [425, 336] width 222 height 11
click at [289, 331] on input "Introduce the Book" at bounding box center [283, 336] width 11 height 11
radio input "true"
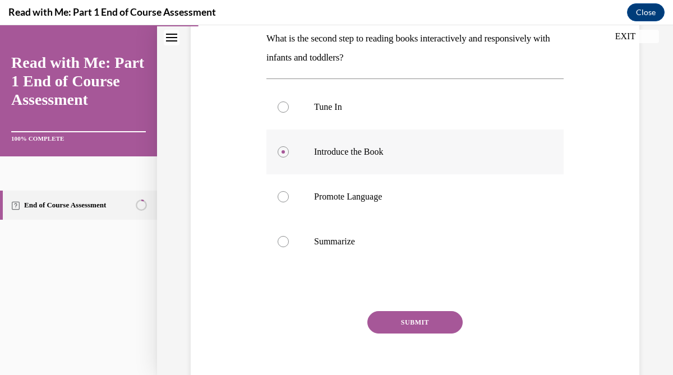
scroll to position [211, 0]
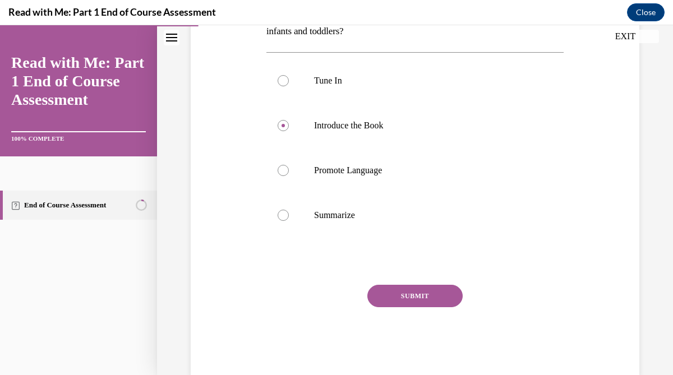
click at [412, 292] on button "SUBMIT" at bounding box center [415, 296] width 95 height 22
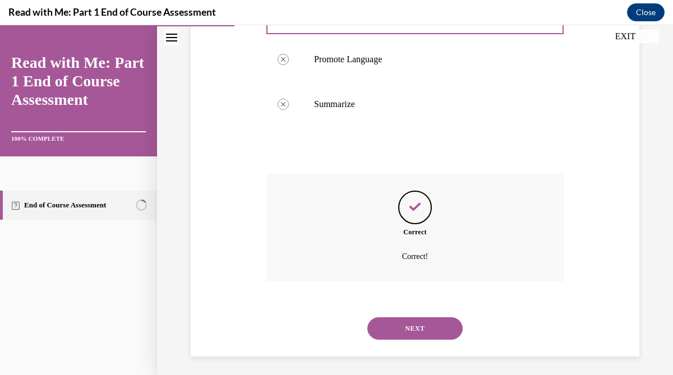
scroll to position [326, 0]
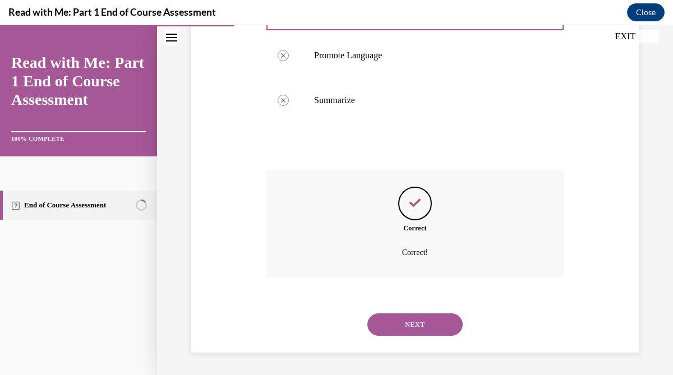
click at [402, 329] on button "NEXT" at bounding box center [415, 325] width 95 height 22
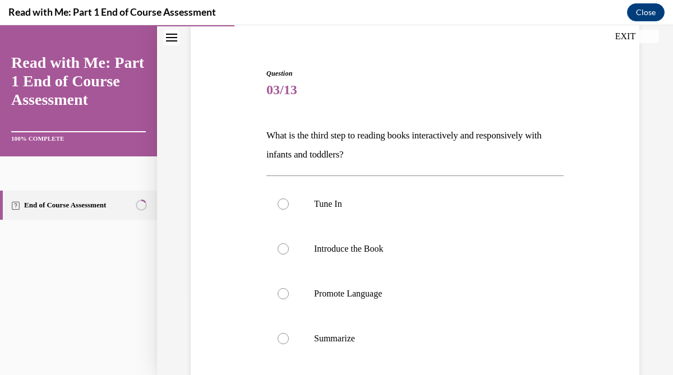
scroll to position [103, 0]
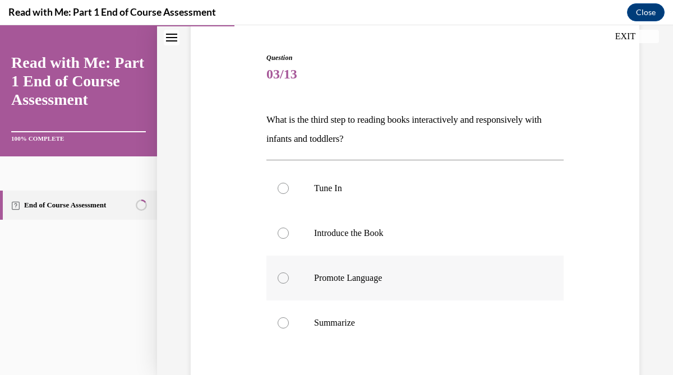
click at [389, 285] on label "Promote Language" at bounding box center [415, 278] width 297 height 45
click at [289, 284] on input "Promote Language" at bounding box center [283, 278] width 11 height 11
radio input "true"
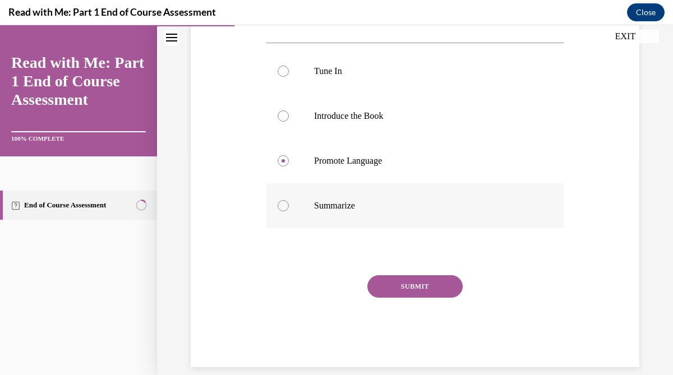
scroll to position [225, 0]
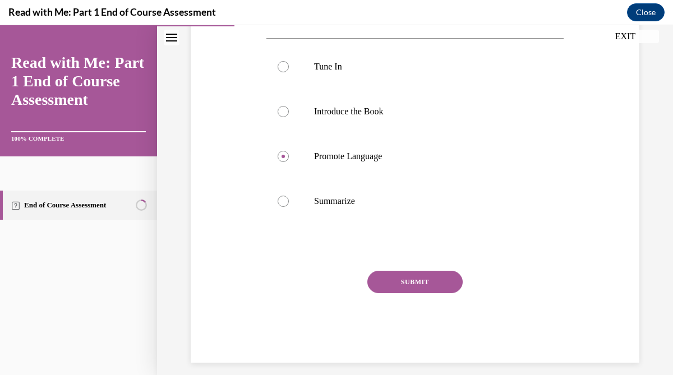
click at [409, 279] on button "SUBMIT" at bounding box center [415, 282] width 95 height 22
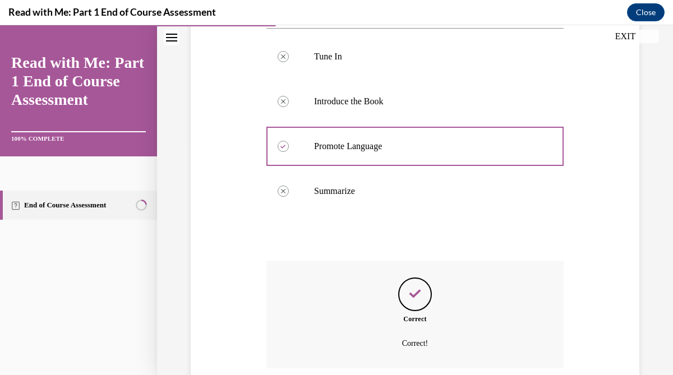
scroll to position [326, 0]
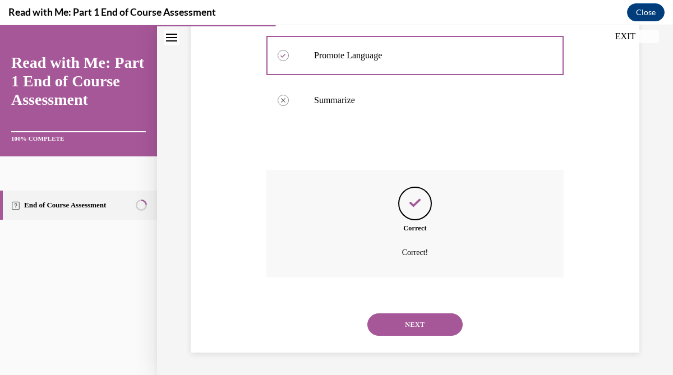
click at [408, 328] on button "NEXT" at bounding box center [415, 325] width 95 height 22
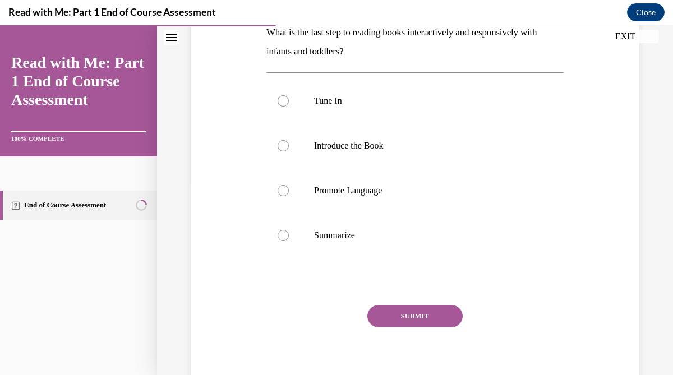
scroll to position [235, 0]
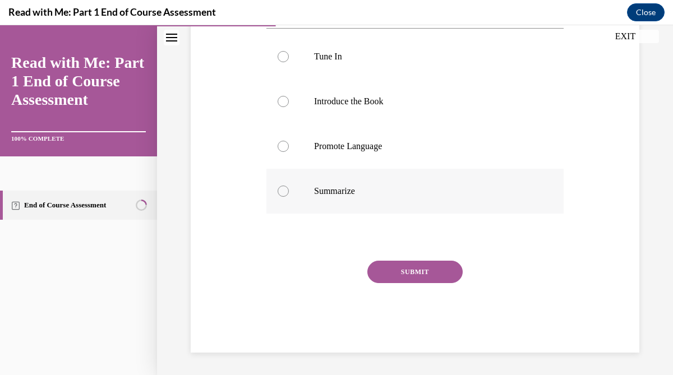
click at [352, 185] on label "Summarize" at bounding box center [415, 191] width 297 height 45
click at [289, 186] on input "Summarize" at bounding box center [283, 191] width 11 height 11
radio input "true"
click at [404, 274] on button "SUBMIT" at bounding box center [415, 272] width 95 height 22
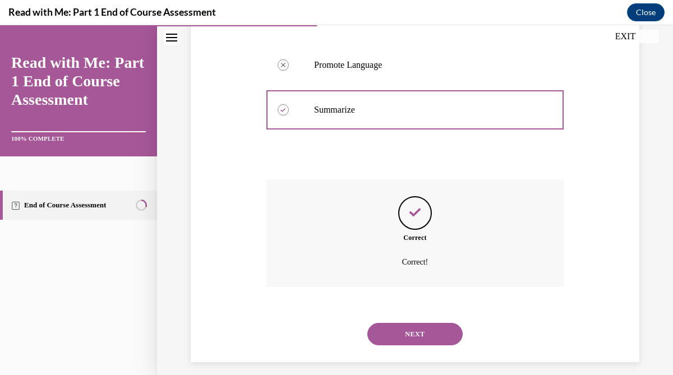
scroll to position [326, 0]
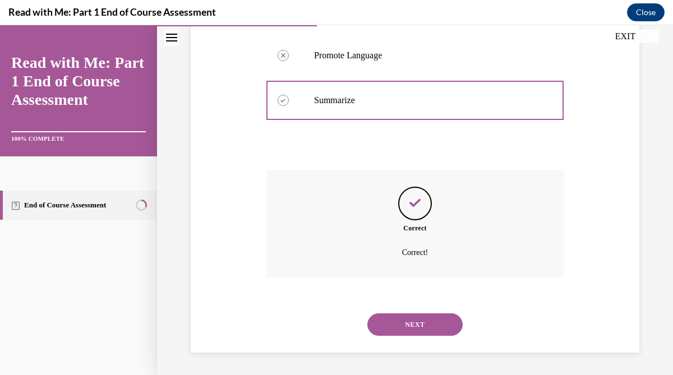
click at [411, 332] on button "NEXT" at bounding box center [415, 325] width 95 height 22
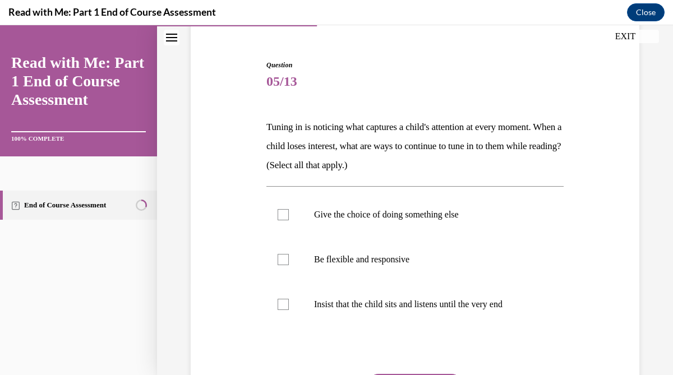
scroll to position [97, 0]
click at [398, 212] on p "Give the choice of doing something else" at bounding box center [425, 214] width 222 height 11
click at [289, 212] on input "Give the choice of doing something else" at bounding box center [283, 214] width 11 height 11
checkbox input "true"
click at [389, 257] on p "Be flexible and responsive" at bounding box center [425, 259] width 222 height 11
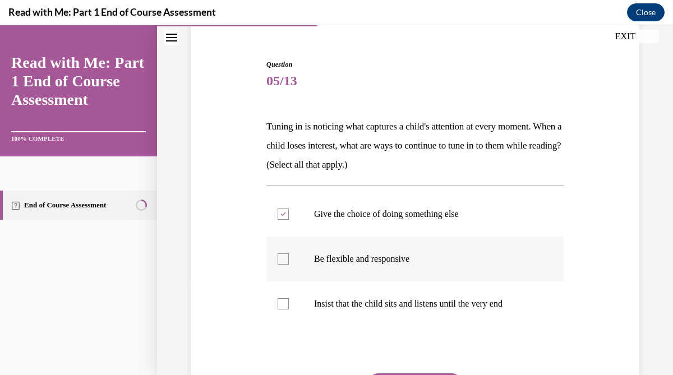
click at [289, 257] on input "Be flexible and responsive" at bounding box center [283, 259] width 11 height 11
checkbox input "true"
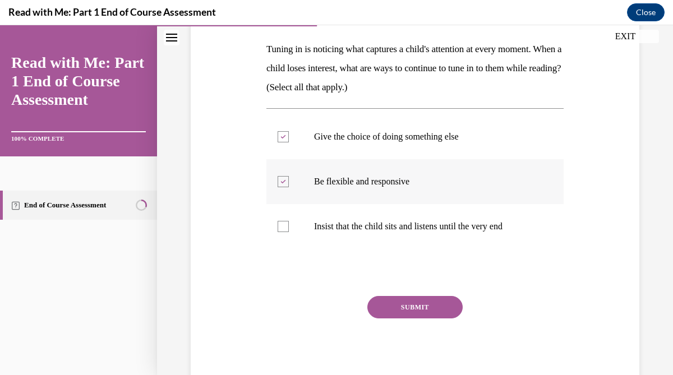
scroll to position [209, 0]
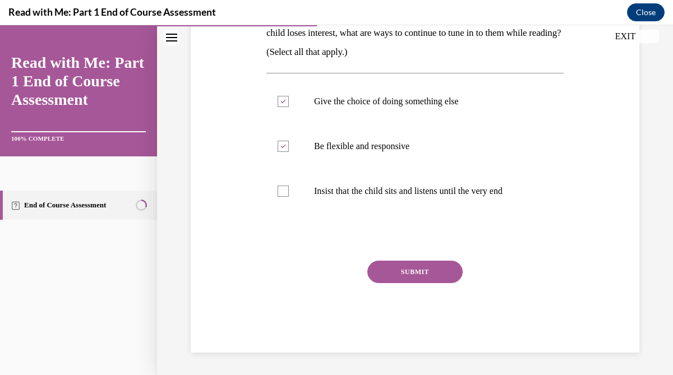
click at [390, 272] on button "SUBMIT" at bounding box center [415, 272] width 95 height 22
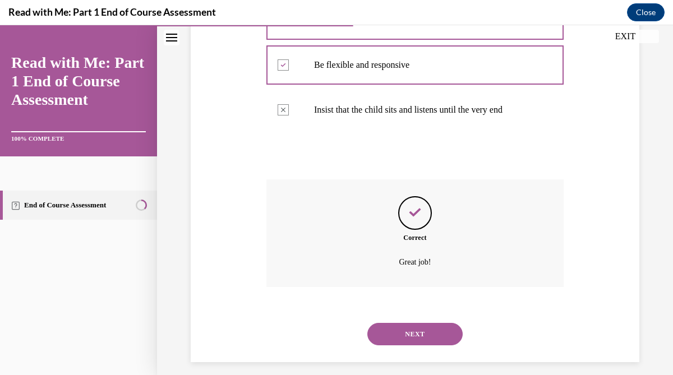
scroll to position [300, 0]
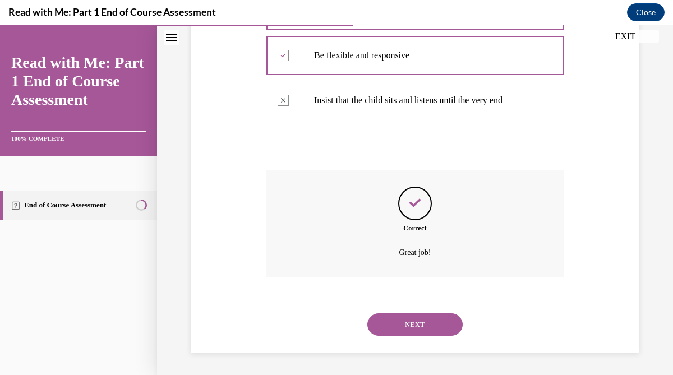
click at [409, 324] on button "NEXT" at bounding box center [415, 325] width 95 height 22
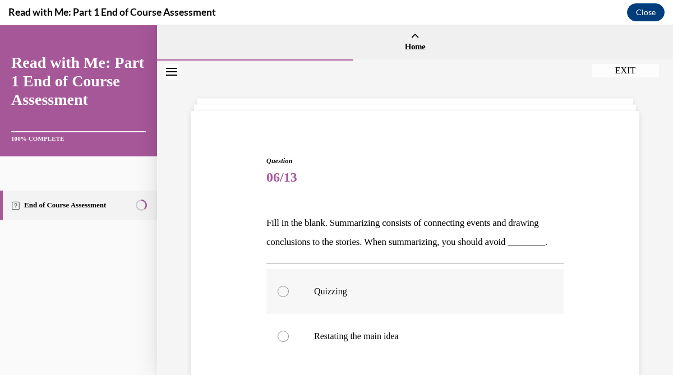
click at [397, 314] on label "Quizzing" at bounding box center [415, 291] width 297 height 45
click at [289, 297] on input "Quizzing" at bounding box center [283, 291] width 11 height 11
radio input "true"
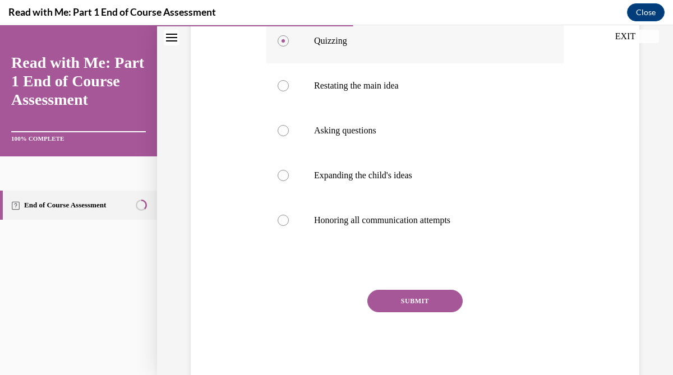
scroll to position [299, 0]
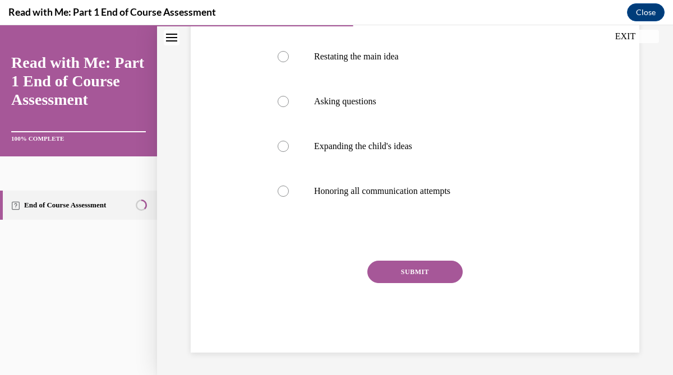
click at [424, 274] on button "SUBMIT" at bounding box center [415, 272] width 95 height 22
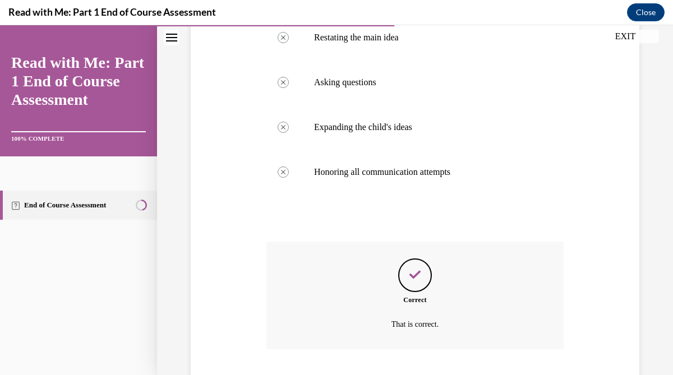
scroll to position [390, 0]
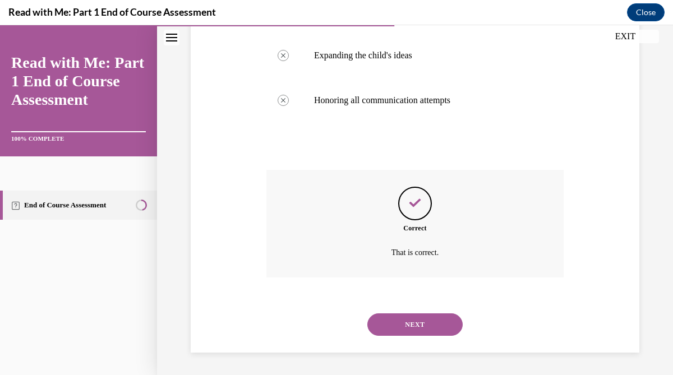
click at [415, 324] on button "NEXT" at bounding box center [415, 325] width 95 height 22
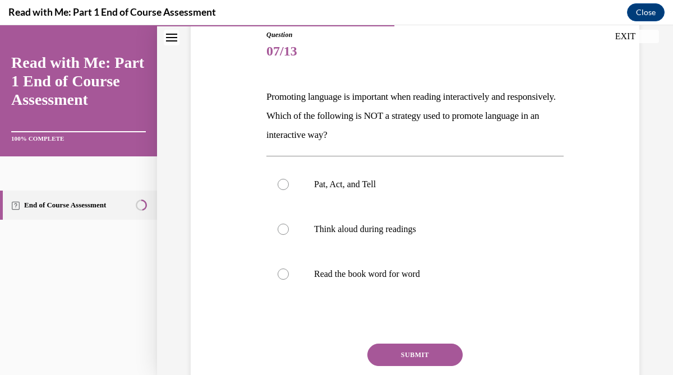
scroll to position [127, 0]
click at [410, 273] on p "Read the book word for word" at bounding box center [425, 273] width 222 height 11
click at [289, 273] on input "Read the book word for word" at bounding box center [283, 273] width 11 height 11
radio input "true"
click at [397, 353] on button "SUBMIT" at bounding box center [415, 354] width 95 height 22
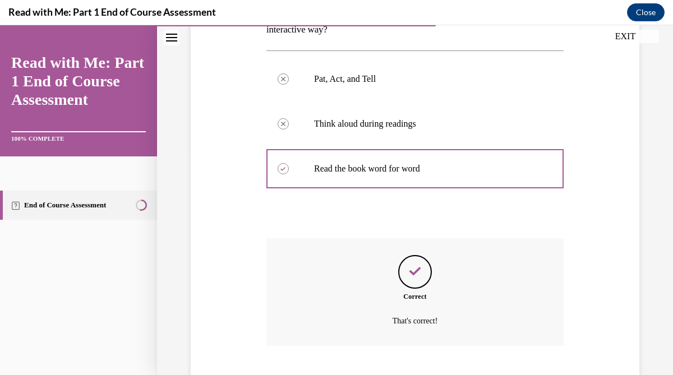
scroll to position [300, 0]
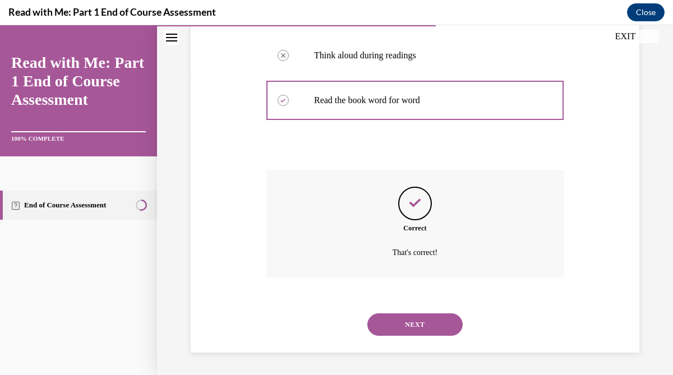
click at [391, 324] on button "NEXT" at bounding box center [415, 325] width 95 height 22
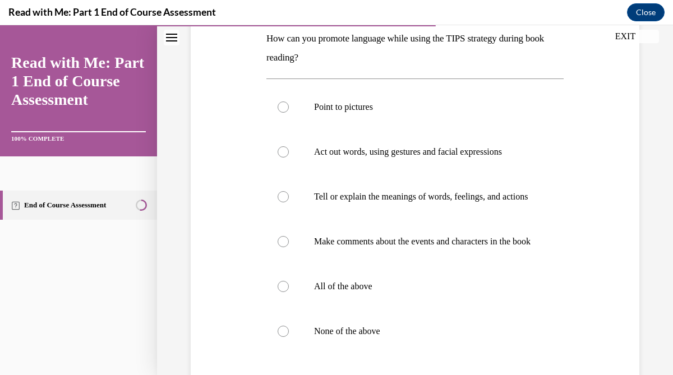
scroll to position [187, 0]
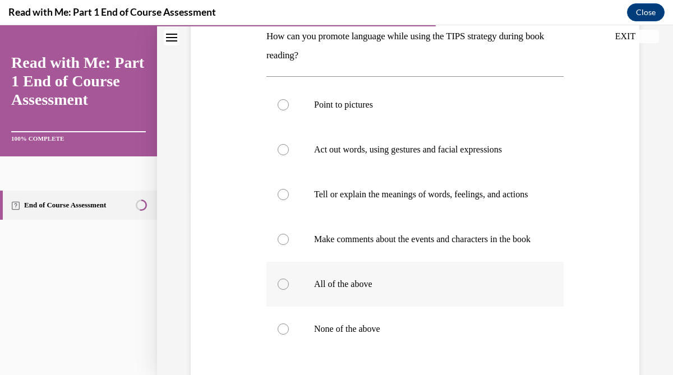
click at [390, 290] on p "All of the above" at bounding box center [425, 284] width 222 height 11
click at [289, 290] on input "All of the above" at bounding box center [283, 284] width 11 height 11
radio input "true"
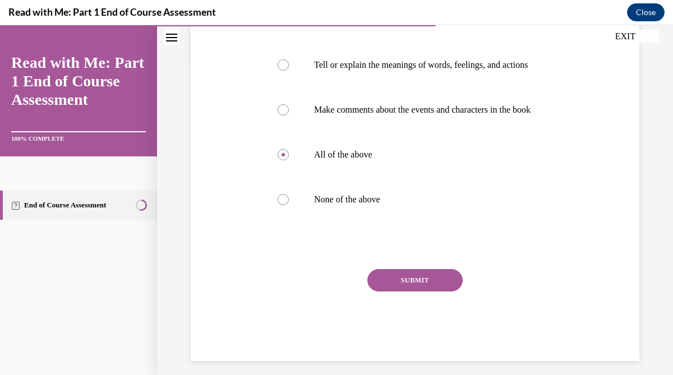
click at [392, 292] on button "SUBMIT" at bounding box center [415, 280] width 95 height 22
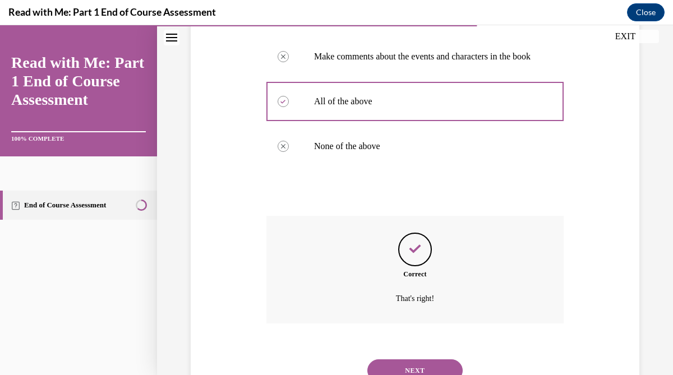
scroll to position [438, 0]
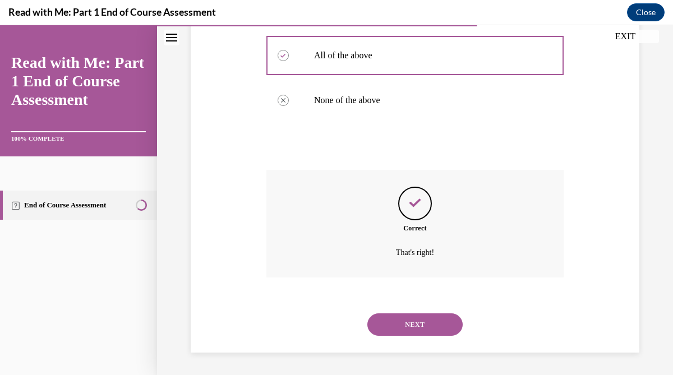
click at [390, 326] on button "NEXT" at bounding box center [415, 325] width 95 height 22
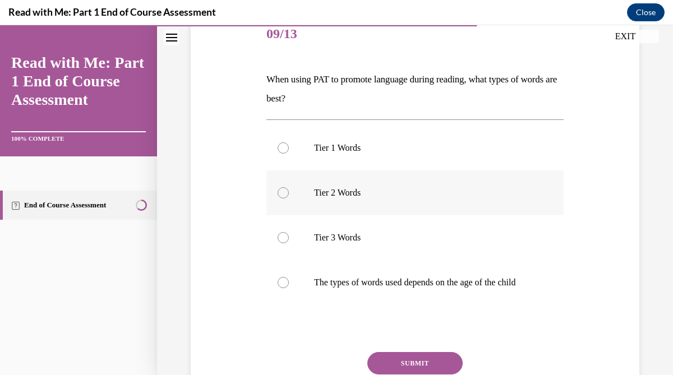
scroll to position [144, 0]
click at [427, 282] on p "The types of words used depends on the age of the child" at bounding box center [425, 282] width 222 height 11
click at [289, 282] on input "The types of words used depends on the age of the child" at bounding box center [283, 282] width 11 height 11
radio input "true"
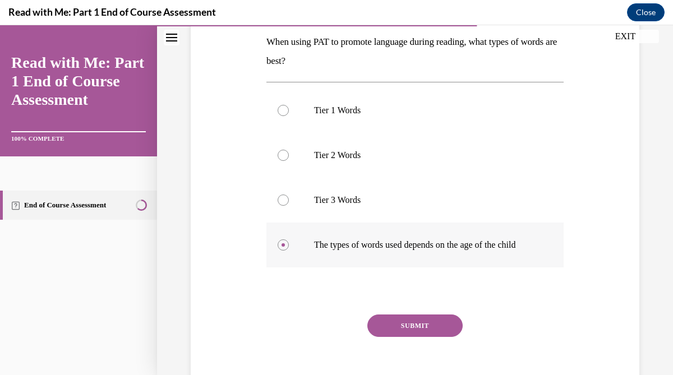
scroll to position [185, 0]
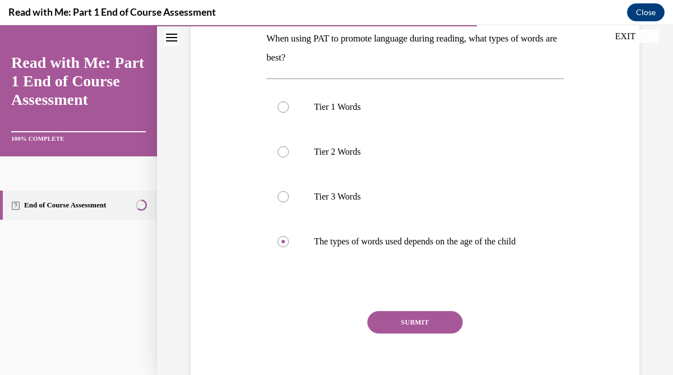
click at [409, 328] on button "SUBMIT" at bounding box center [415, 322] width 95 height 22
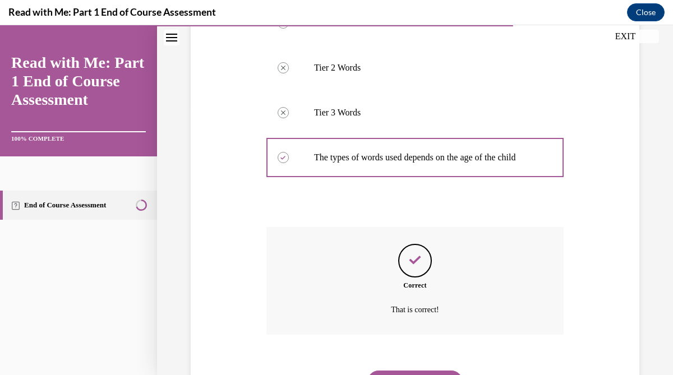
scroll to position [337, 0]
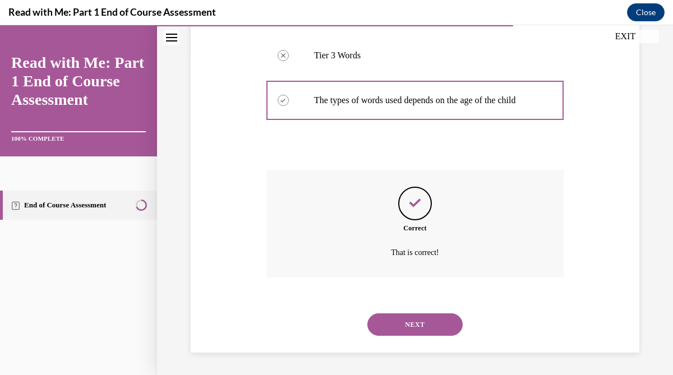
click at [409, 328] on button "NEXT" at bounding box center [415, 325] width 95 height 22
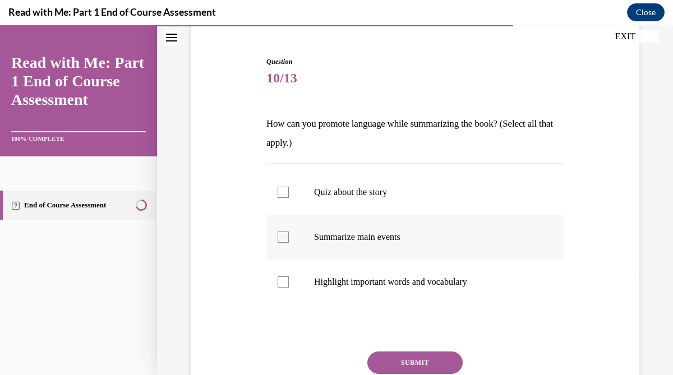
scroll to position [100, 0]
click at [378, 228] on label "Summarize main events" at bounding box center [415, 236] width 297 height 45
click at [289, 231] on input "Summarize main events" at bounding box center [283, 236] width 11 height 11
checkbox input "true"
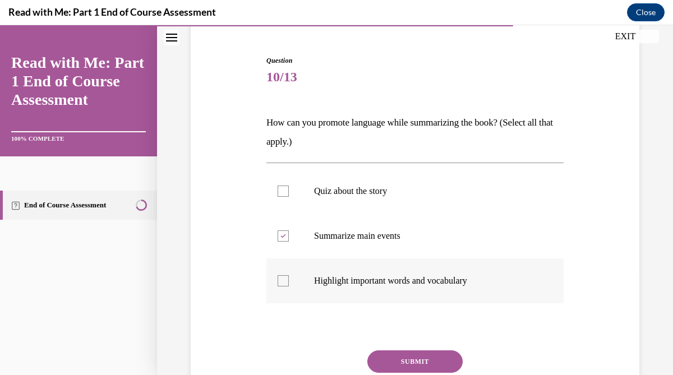
click at [378, 289] on label "Highlight important words and vocabulary" at bounding box center [415, 281] width 297 height 45
click at [289, 287] on input "Highlight important words and vocabulary" at bounding box center [283, 281] width 11 height 11
checkbox input "true"
click at [403, 365] on button "SUBMIT" at bounding box center [415, 362] width 95 height 22
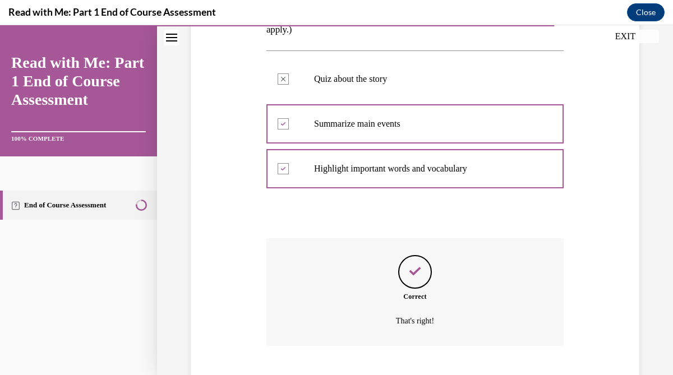
scroll to position [281, 0]
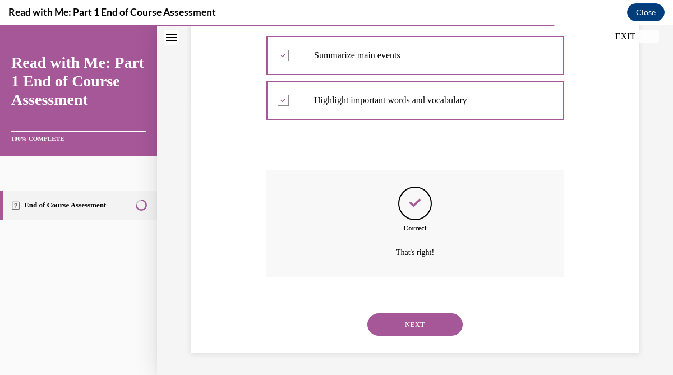
click at [402, 325] on button "NEXT" at bounding box center [415, 325] width 95 height 22
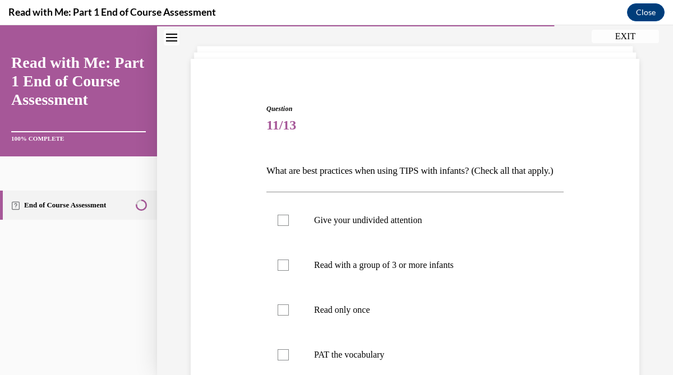
scroll to position [102, 0]
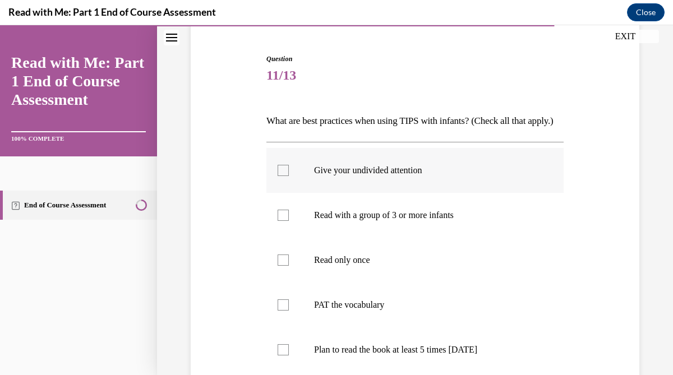
click at [397, 176] on p "Give your undivided attention" at bounding box center [425, 170] width 222 height 11
click at [289, 176] on input "Give your undivided attention" at bounding box center [283, 170] width 11 height 11
checkbox input "true"
click at [358, 311] on p "PAT the vocabulary" at bounding box center [425, 305] width 222 height 11
click at [289, 311] on input "PAT the vocabulary" at bounding box center [283, 305] width 11 height 11
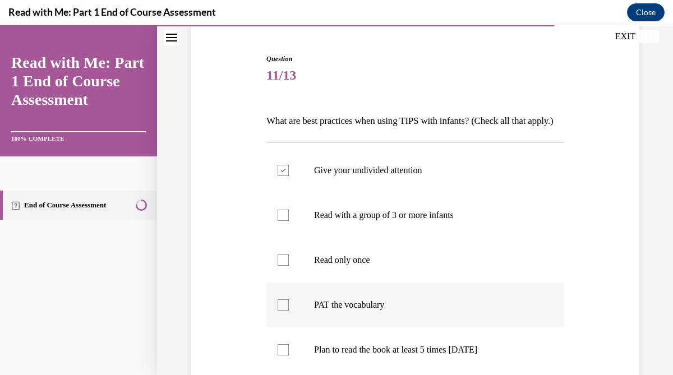
checkbox input "true"
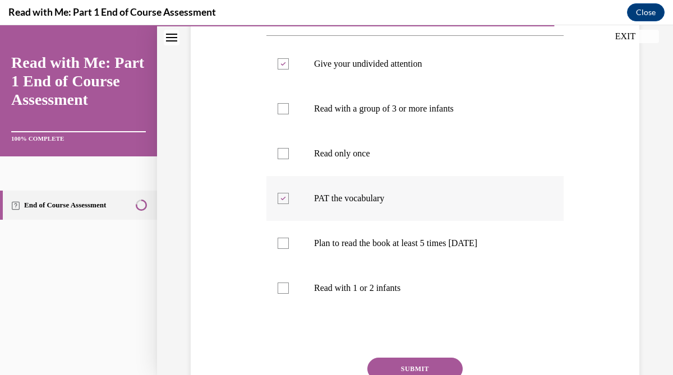
scroll to position [212, 0]
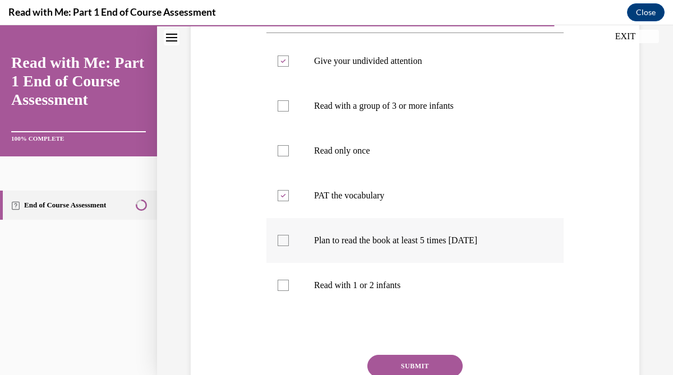
click at [375, 246] on p "Plan to read the book at least 5 times in 2 weeks" at bounding box center [425, 240] width 222 height 11
click at [289, 246] on input "Plan to read the book at least 5 times in 2 weeks" at bounding box center [283, 240] width 11 height 11
checkbox input "true"
click at [337, 291] on p "Read with 1 or 2 infants" at bounding box center [425, 285] width 222 height 11
click at [289, 291] on input "Read with 1 or 2 infants" at bounding box center [283, 285] width 11 height 11
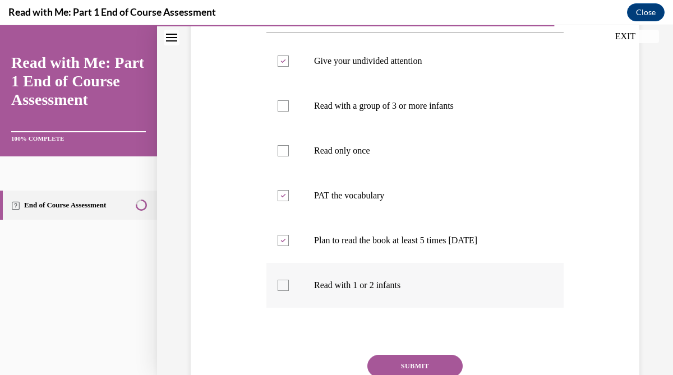
checkbox input "true"
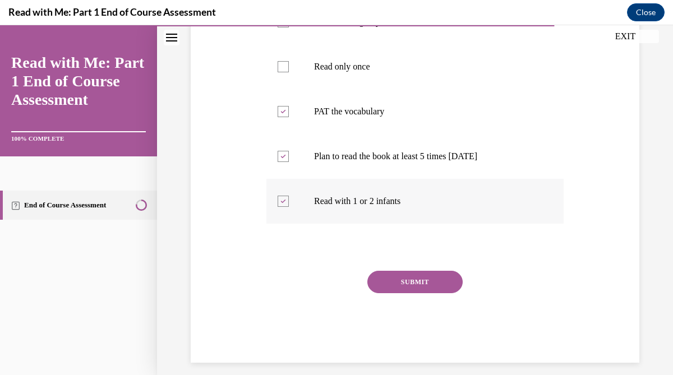
scroll to position [301, 0]
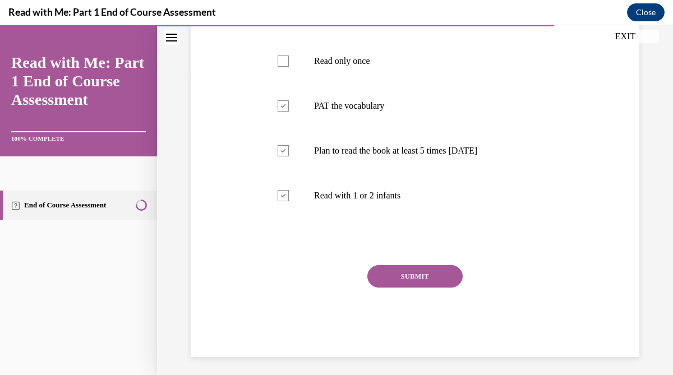
click at [399, 288] on button "SUBMIT" at bounding box center [415, 276] width 95 height 22
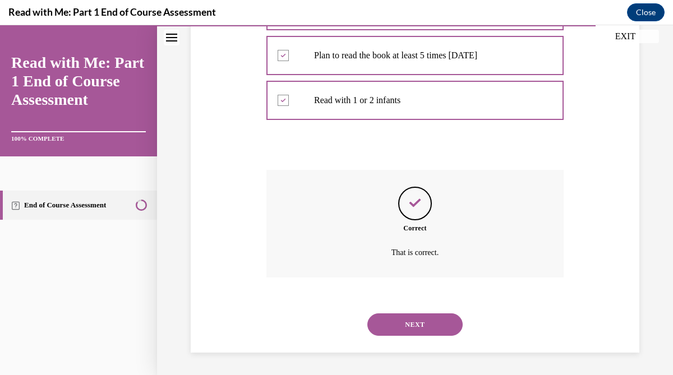
scroll to position [416, 0]
click at [403, 322] on button "NEXT" at bounding box center [415, 325] width 95 height 22
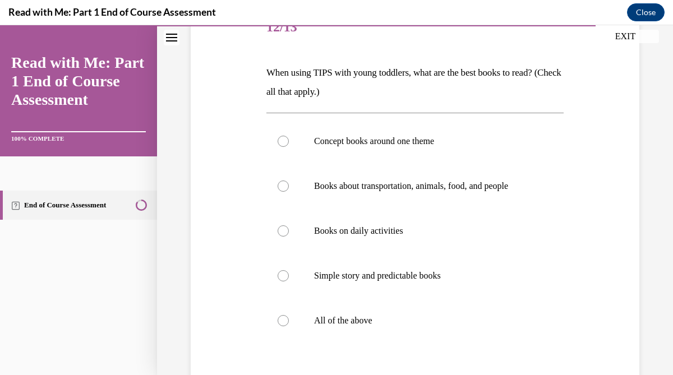
click at [403, 322] on p "All of the above" at bounding box center [425, 320] width 222 height 11
click at [289, 322] on input "All of the above" at bounding box center [283, 320] width 11 height 11
radio input "true"
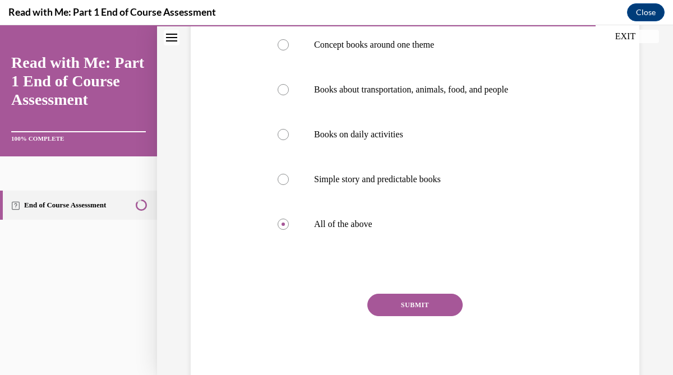
scroll to position [271, 0]
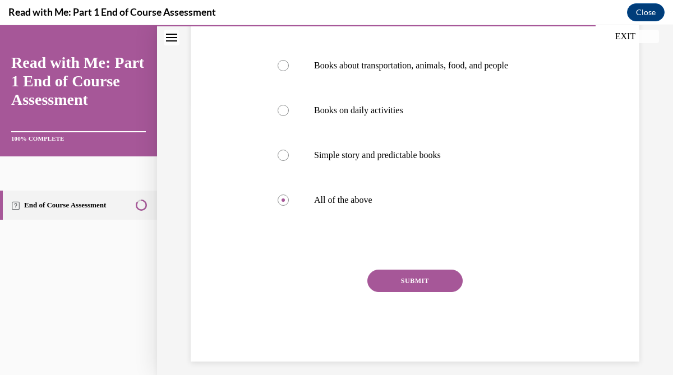
click at [421, 285] on button "SUBMIT" at bounding box center [415, 281] width 95 height 22
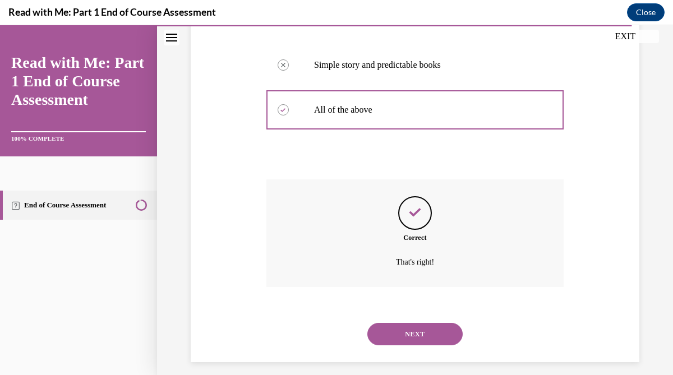
scroll to position [371, 0]
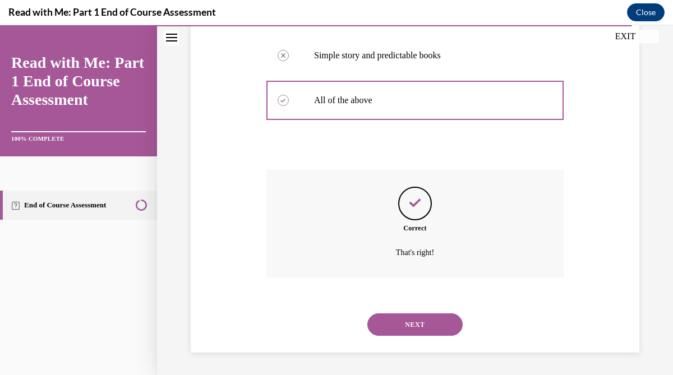
click at [407, 320] on button "NEXT" at bounding box center [415, 325] width 95 height 22
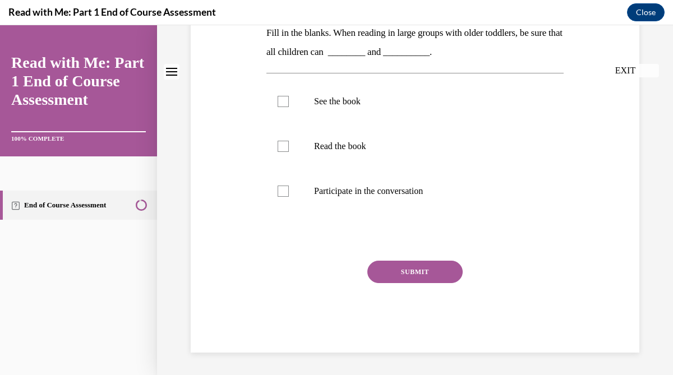
scroll to position [0, 0]
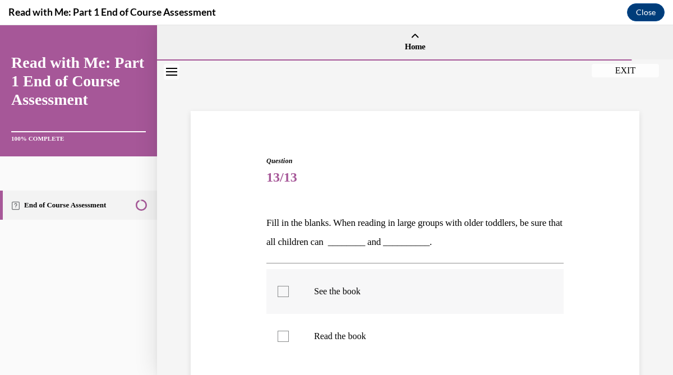
click at [378, 295] on p "See the book" at bounding box center [425, 291] width 222 height 11
click at [289, 295] on input "See the book" at bounding box center [283, 291] width 11 height 11
checkbox input "true"
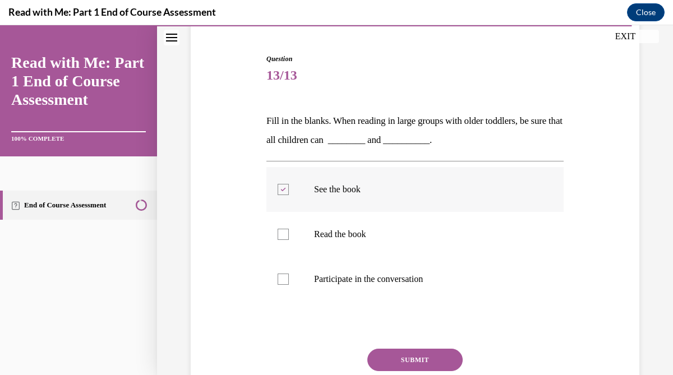
scroll to position [107, 0]
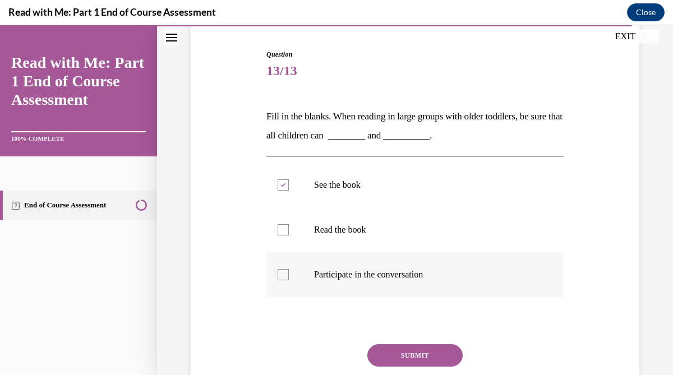
click at [379, 289] on label "Participate in the conversation" at bounding box center [415, 275] width 297 height 45
click at [289, 281] on input "Participate in the conversation" at bounding box center [283, 274] width 11 height 11
checkbox input "true"
click at [387, 354] on button "SUBMIT" at bounding box center [415, 356] width 95 height 22
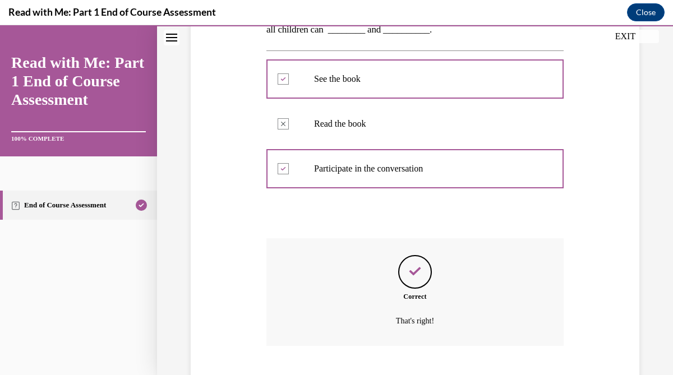
scroll to position [281, 0]
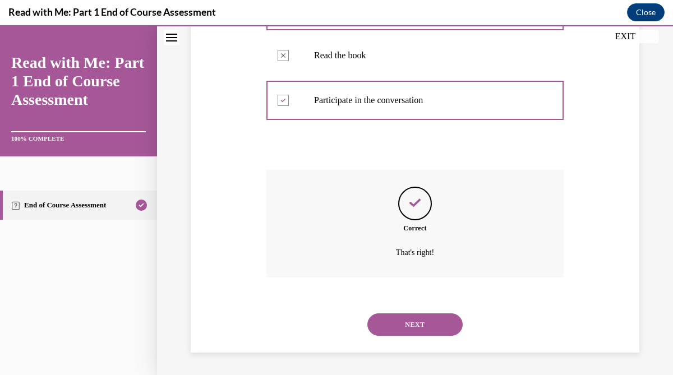
click at [398, 330] on button "NEXT" at bounding box center [415, 325] width 95 height 22
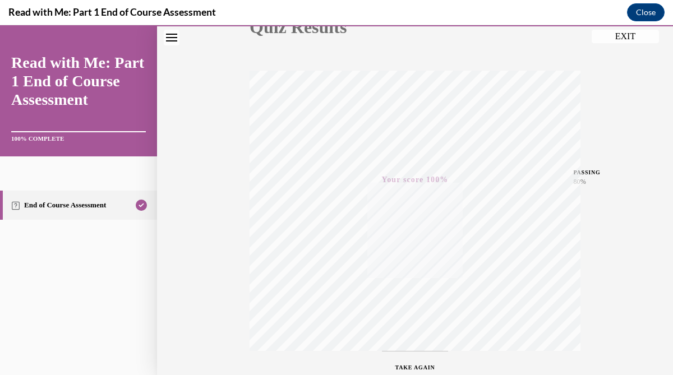
scroll to position [0, 0]
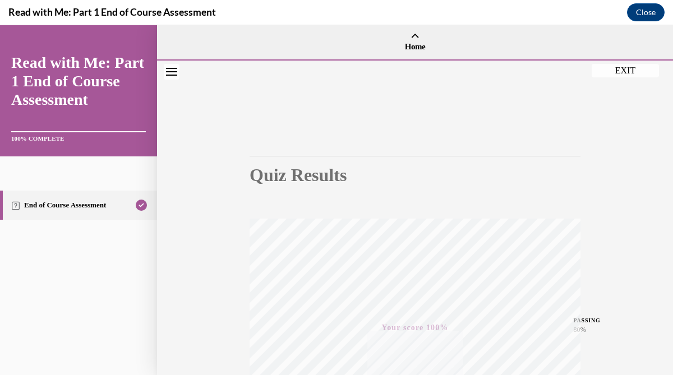
click at [636, 72] on button "EXIT" at bounding box center [625, 70] width 67 height 13
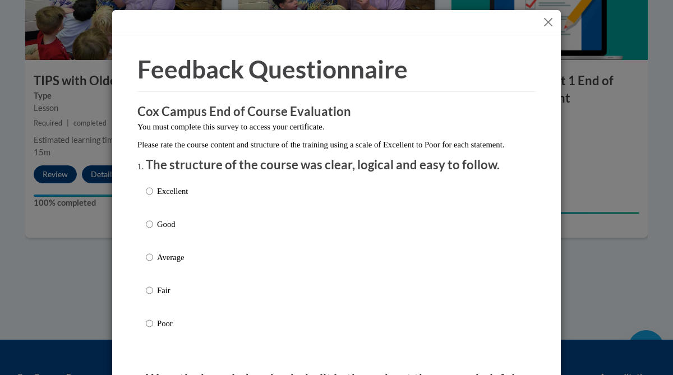
click at [166, 231] on p "Good" at bounding box center [172, 224] width 31 height 12
click at [153, 231] on input "Good" at bounding box center [149, 224] width 7 height 12
radio input "true"
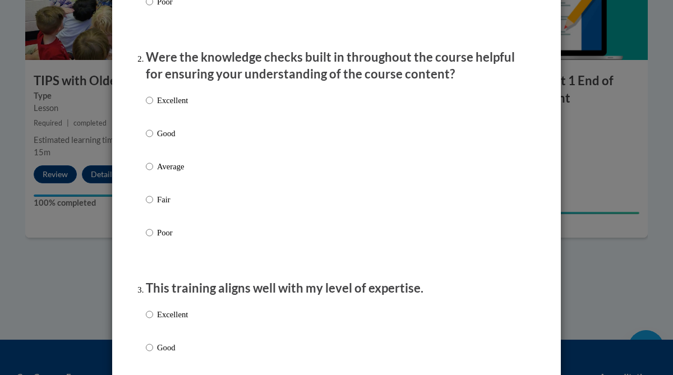
scroll to position [324, 0]
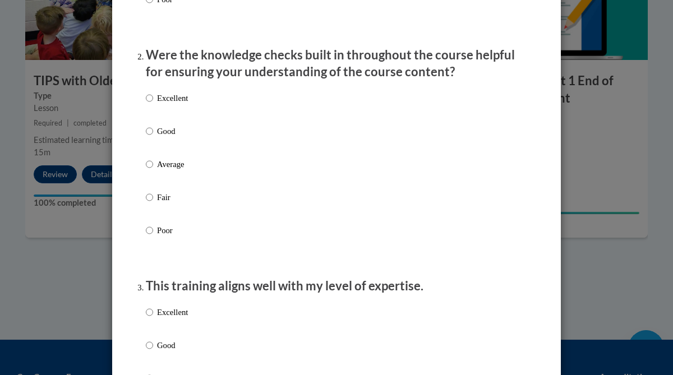
click at [156, 143] on label "Good" at bounding box center [167, 140] width 42 height 30
click at [153, 137] on input "Good" at bounding box center [149, 131] width 7 height 12
radio input "true"
click at [160, 352] on p "Good" at bounding box center [172, 345] width 31 height 12
click at [153, 352] on input "Good" at bounding box center [149, 345] width 7 height 12
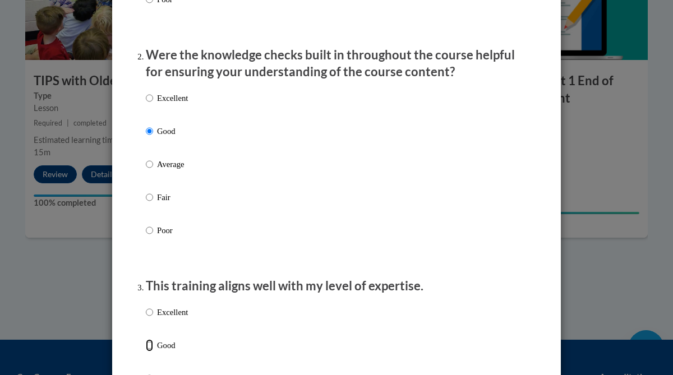
radio input "true"
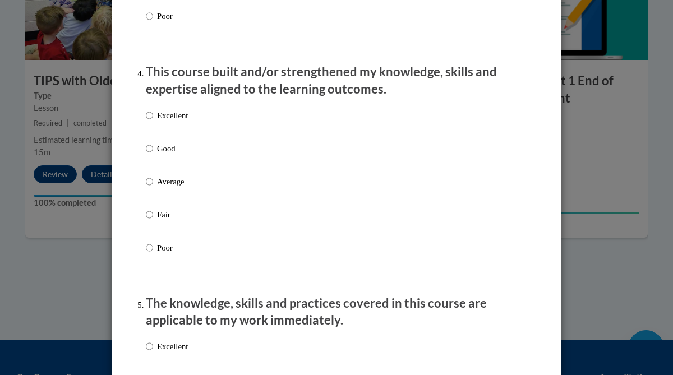
scroll to position [755, 0]
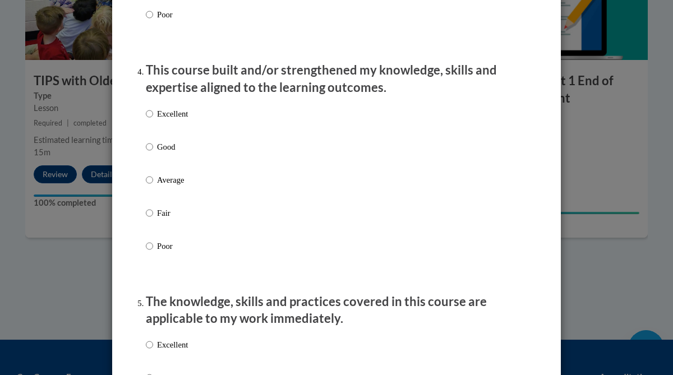
click at [169, 152] on p "Good" at bounding box center [172, 147] width 31 height 12
click at [153, 152] on input "Good" at bounding box center [149, 147] width 7 height 12
radio input "true"
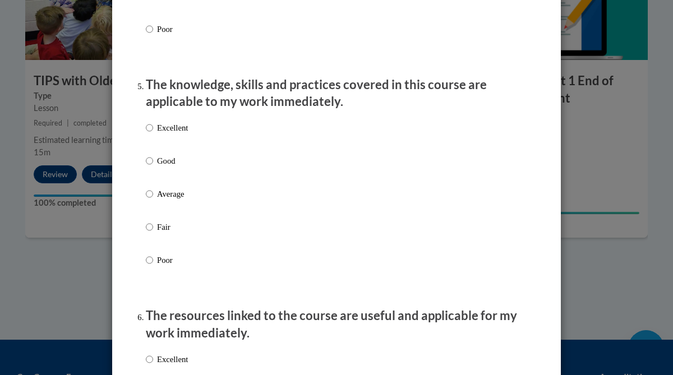
scroll to position [976, 0]
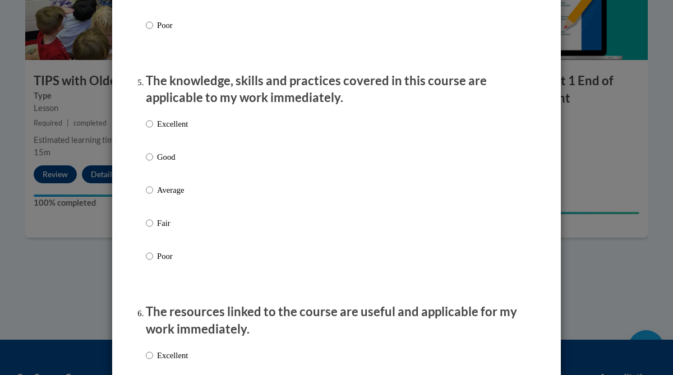
click at [222, 164] on div "Excellent Good Average Fair Poor" at bounding box center [337, 203] width 382 height 183
click at [159, 163] on p "Good" at bounding box center [172, 157] width 31 height 12
click at [153, 163] on input "Good" at bounding box center [149, 157] width 7 height 12
radio input "true"
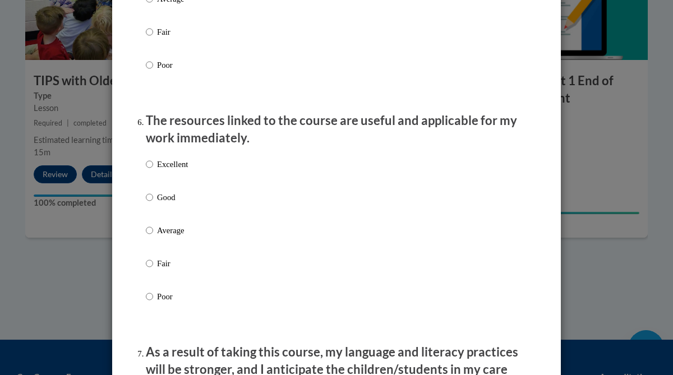
scroll to position [1227, 0]
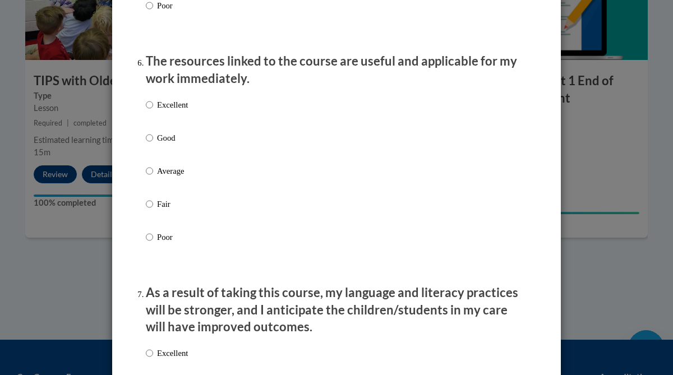
click at [163, 144] on p "Good" at bounding box center [172, 138] width 31 height 12
click at [153, 144] on input "Good" at bounding box center [149, 138] width 7 height 12
radio input "true"
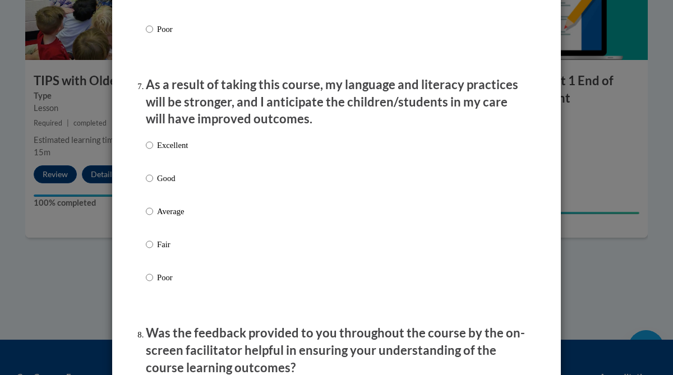
scroll to position [1438, 0]
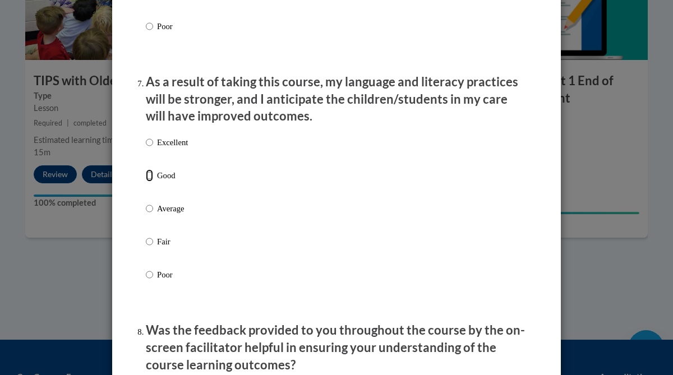
click at [150, 182] on input "Good" at bounding box center [149, 175] width 7 height 12
radio input "true"
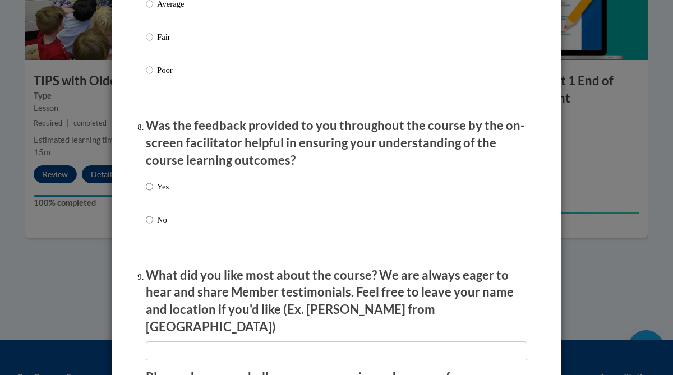
scroll to position [1643, 0]
click at [151, 192] on input "Yes" at bounding box center [149, 186] width 7 height 12
radio input "true"
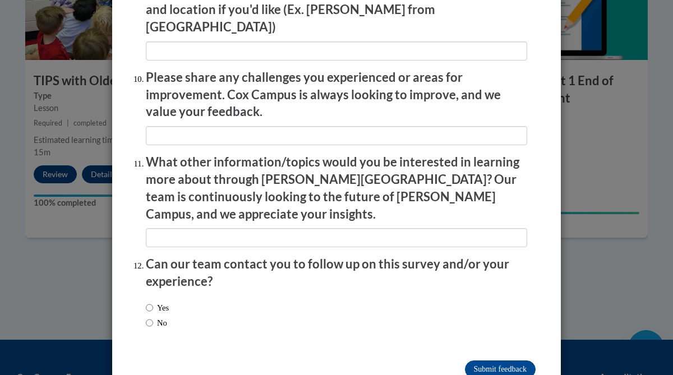
scroll to position [1947, 0]
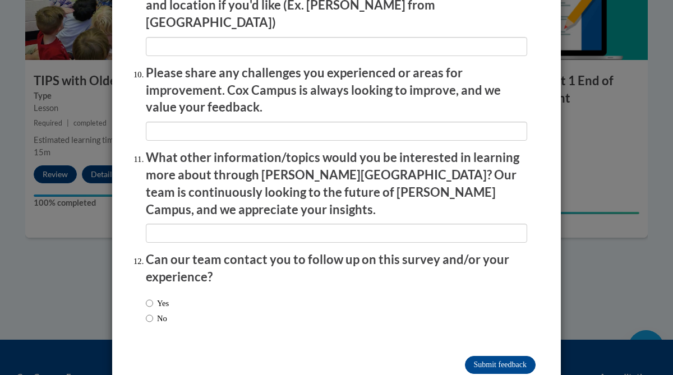
click at [159, 313] on label "No" at bounding box center [156, 319] width 21 height 12
click at [153, 313] on input "No" at bounding box center [149, 319] width 7 height 12
radio input "true"
click at [472, 356] on input "Submit feedback" at bounding box center [500, 365] width 71 height 18
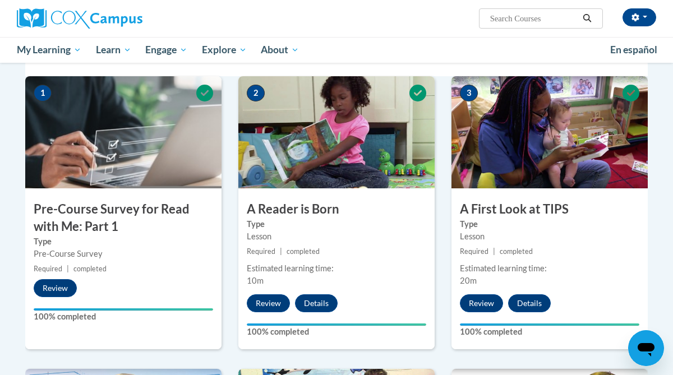
scroll to position [0, 0]
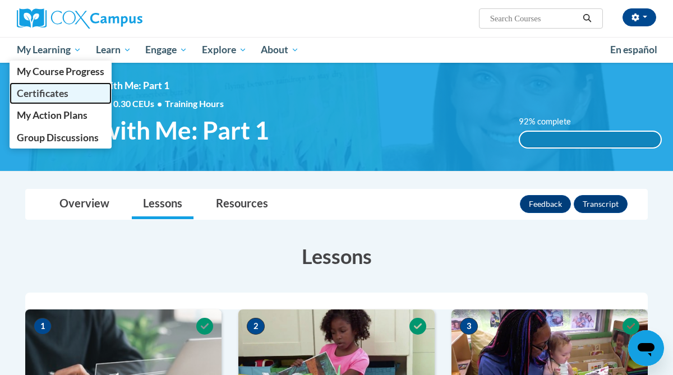
click at [51, 94] on span "Certificates" at bounding box center [43, 94] width 52 height 12
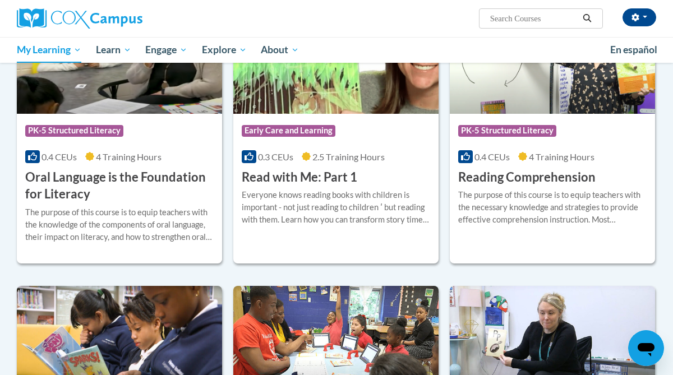
scroll to position [860, 1]
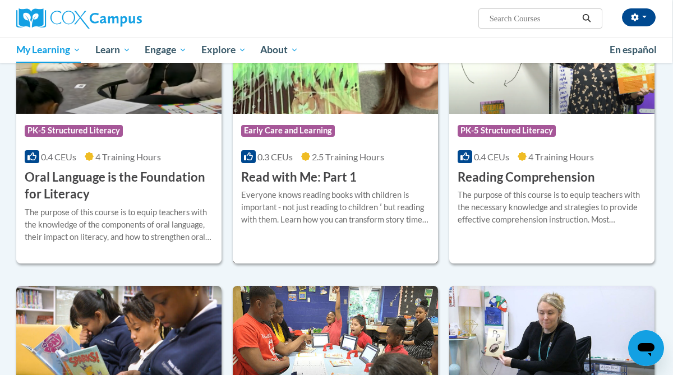
click at [310, 174] on h3 "Read with Me: Part 1" at bounding box center [299, 177] width 116 height 17
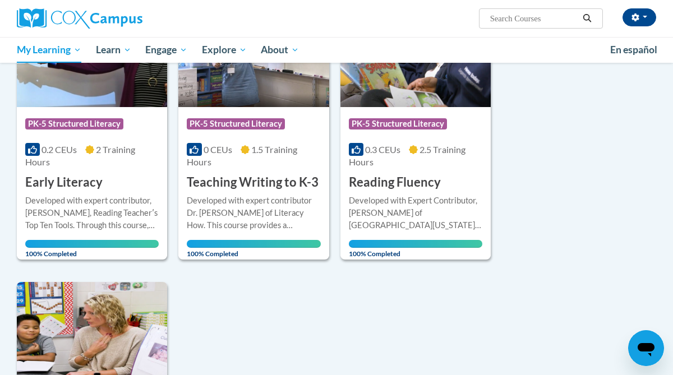
scroll to position [848, 0]
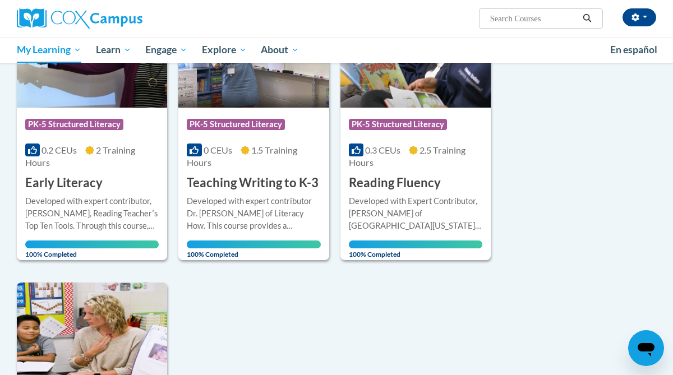
click at [508, 14] on input "Search..." at bounding box center [534, 18] width 90 height 13
type input "emergent literacy"
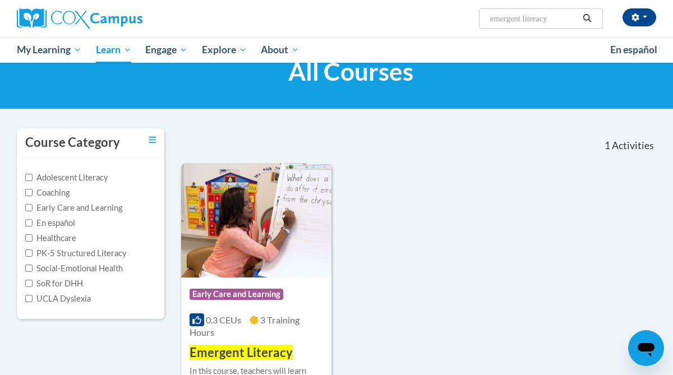
scroll to position [43, 0]
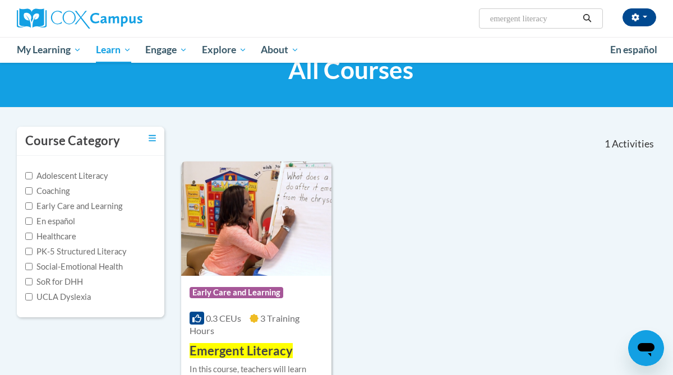
click at [556, 15] on input "emergent literacy" at bounding box center [534, 18] width 90 height 13
type input "e"
type input "read with me"
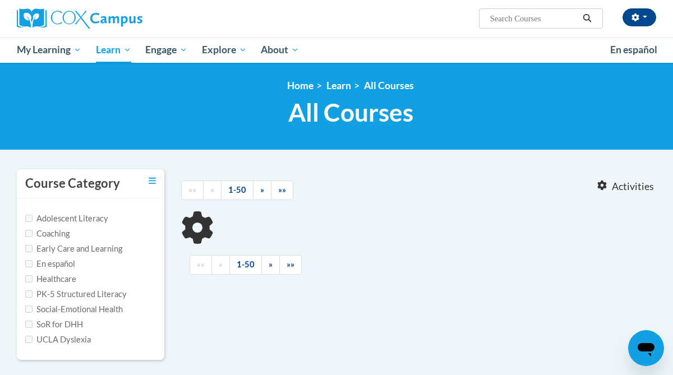
type input "read with me"
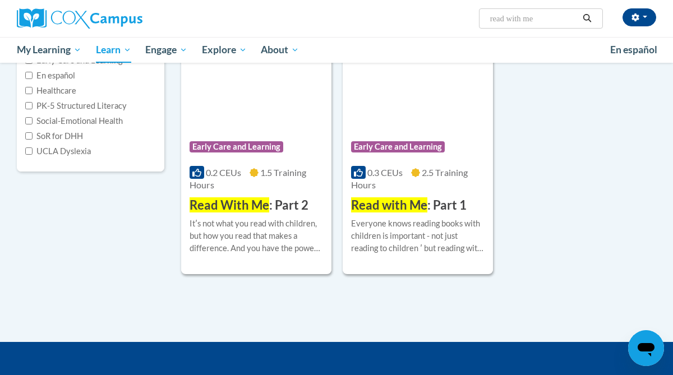
scroll to position [190, 0]
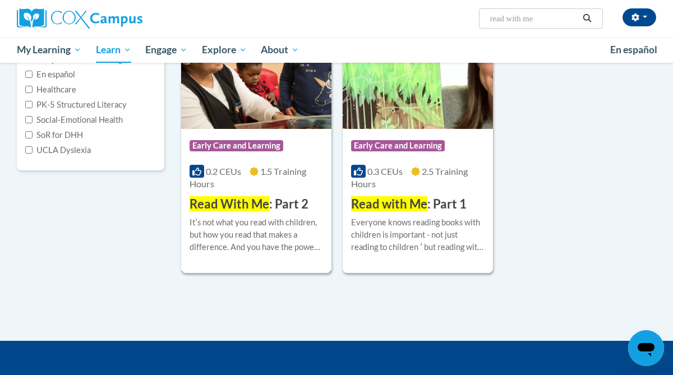
click at [264, 207] on span "Read With Me" at bounding box center [230, 203] width 80 height 15
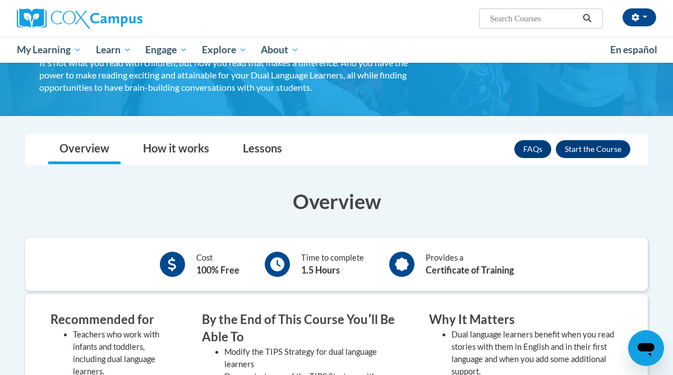
scroll to position [87, 0]
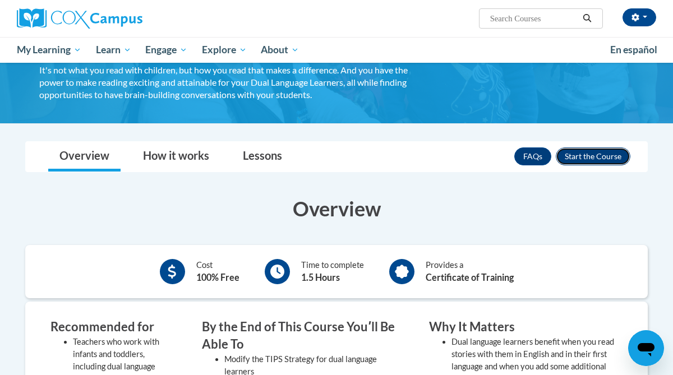
click at [593, 159] on button "Enroll" at bounding box center [593, 157] width 75 height 18
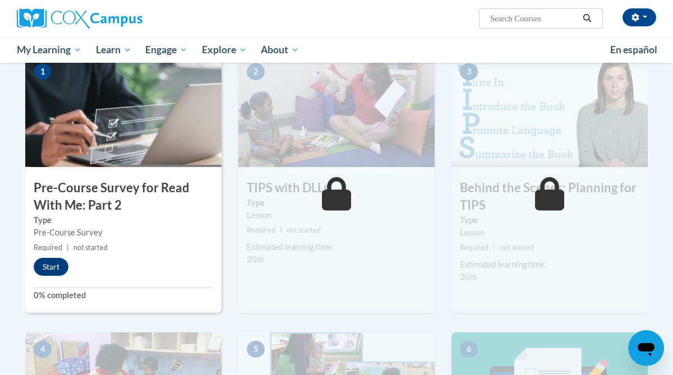
scroll to position [255, 0]
click at [57, 266] on button "Start" at bounding box center [51, 267] width 35 height 18
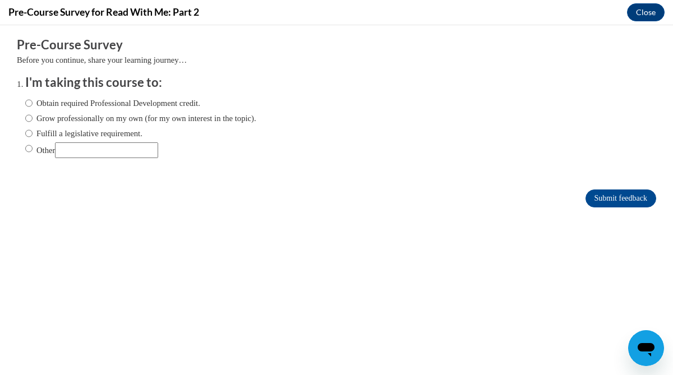
scroll to position [0, 0]
click at [95, 105] on label "Obtain required Professional Development credit." at bounding box center [112, 103] width 175 height 12
click at [33, 105] on input "Obtain required Professional Development credit." at bounding box center [28, 103] width 7 height 12
radio input "true"
click at [590, 196] on input "Submit feedback" at bounding box center [621, 199] width 71 height 18
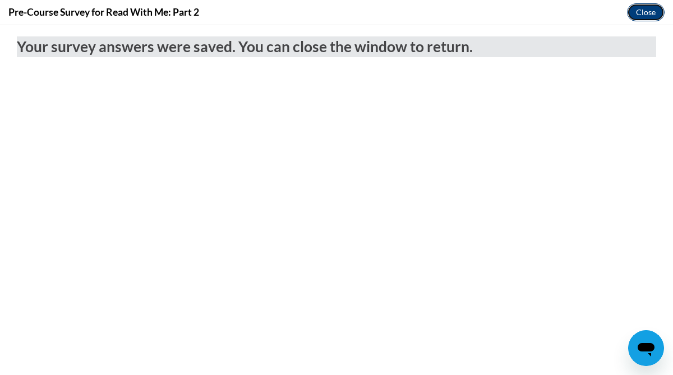
click at [650, 11] on button "Close" at bounding box center [646, 12] width 38 height 18
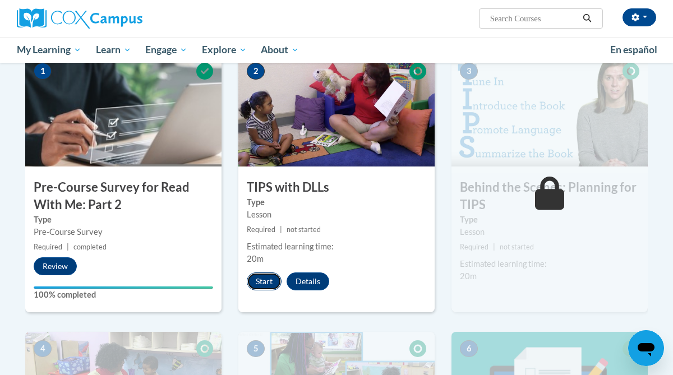
click at [259, 283] on button "Start" at bounding box center [264, 282] width 35 height 18
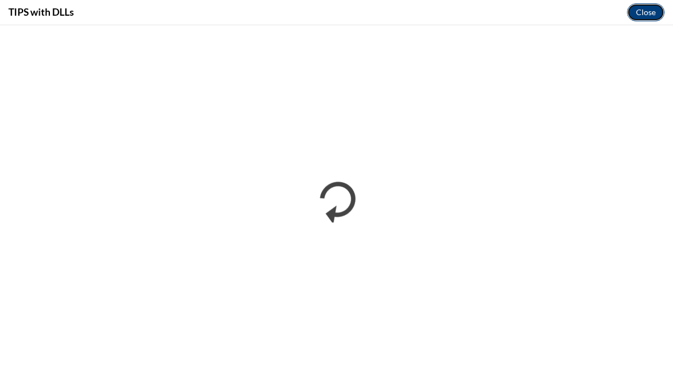
click at [650, 11] on button "Close" at bounding box center [646, 12] width 38 height 18
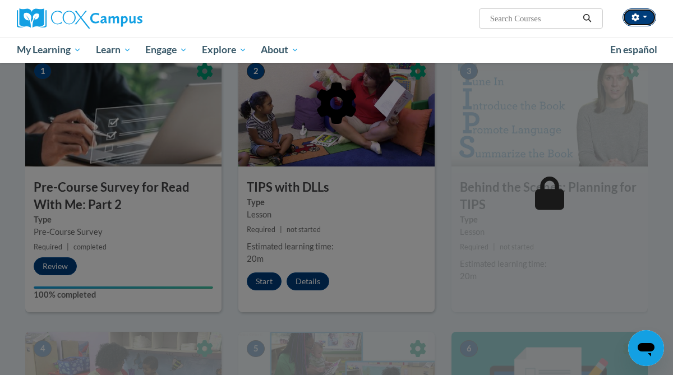
click at [641, 19] on button "button" at bounding box center [640, 17] width 34 height 18
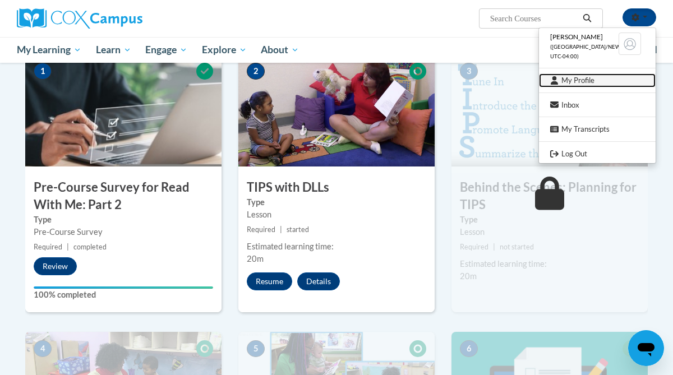
click at [590, 81] on link "My Profile" at bounding box center [597, 81] width 117 height 14
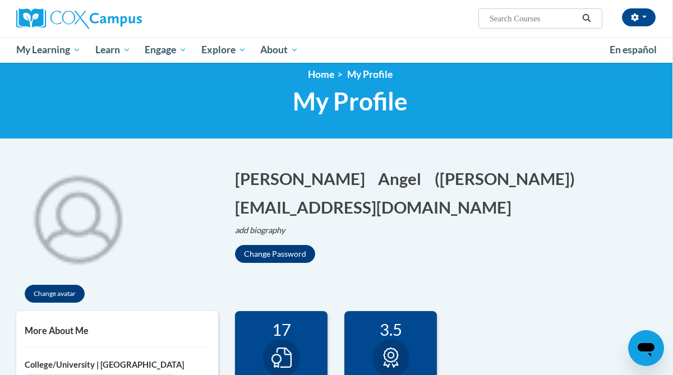
scroll to position [7, 1]
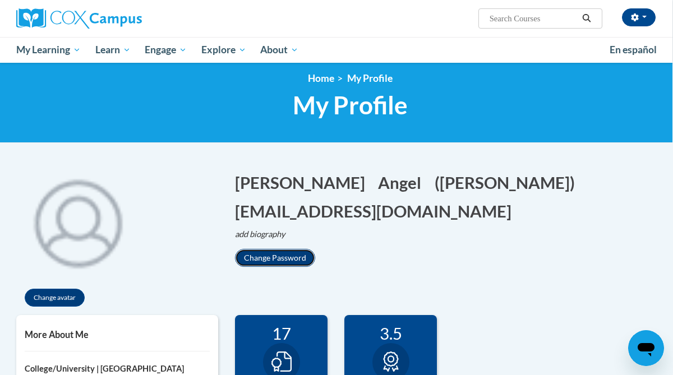
click at [279, 257] on button "Change Password" at bounding box center [275, 258] width 80 height 18
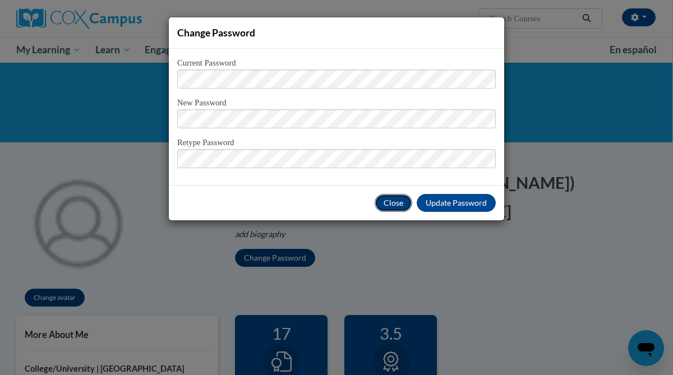
click at [394, 204] on button "Close" at bounding box center [394, 203] width 38 height 18
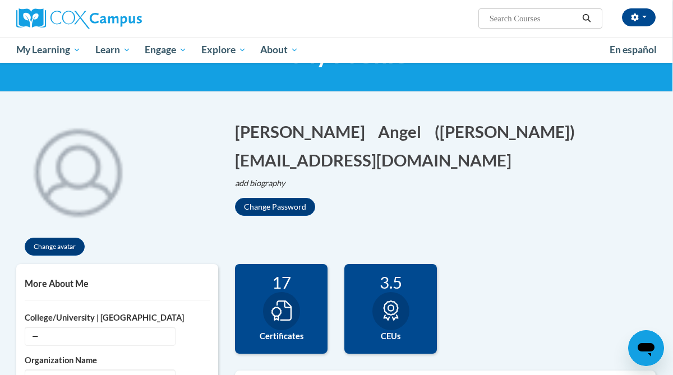
scroll to position [58, 1]
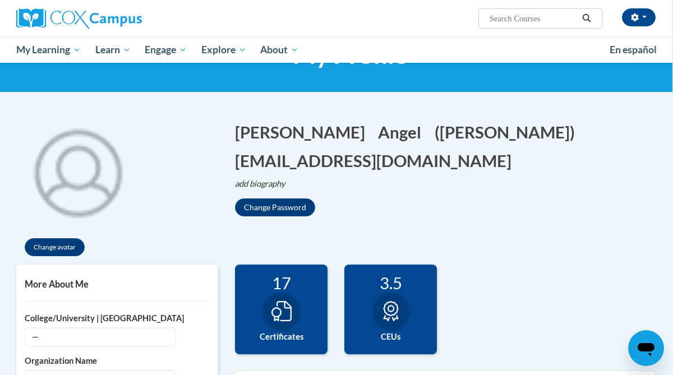
click at [61, 287] on h5 "More About Me" at bounding box center [117, 284] width 185 height 11
click at [512, 162] on icon "Edit email address" at bounding box center [515, 163] width 7 height 7
